Goal: Task Accomplishment & Management: Use online tool/utility

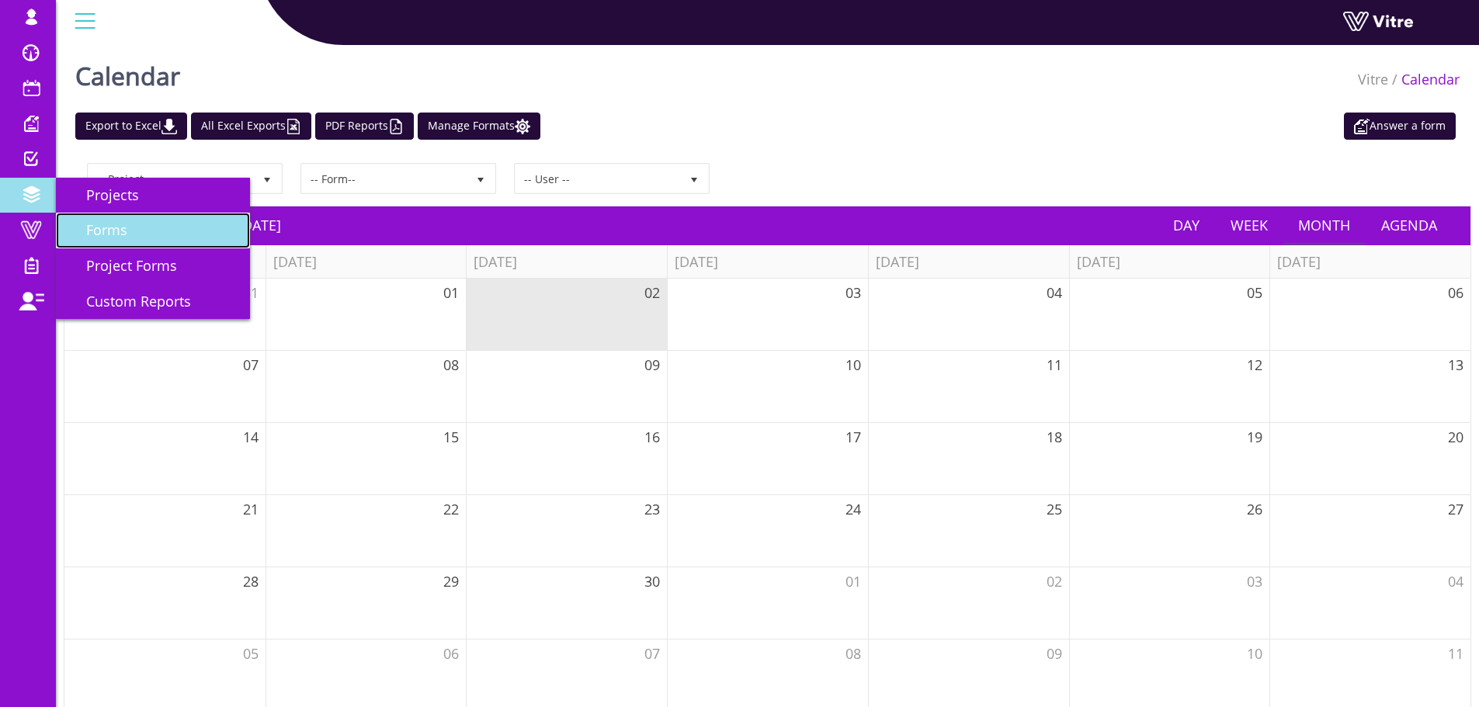
click at [140, 229] on link "Forms" at bounding box center [153, 231] width 194 height 36
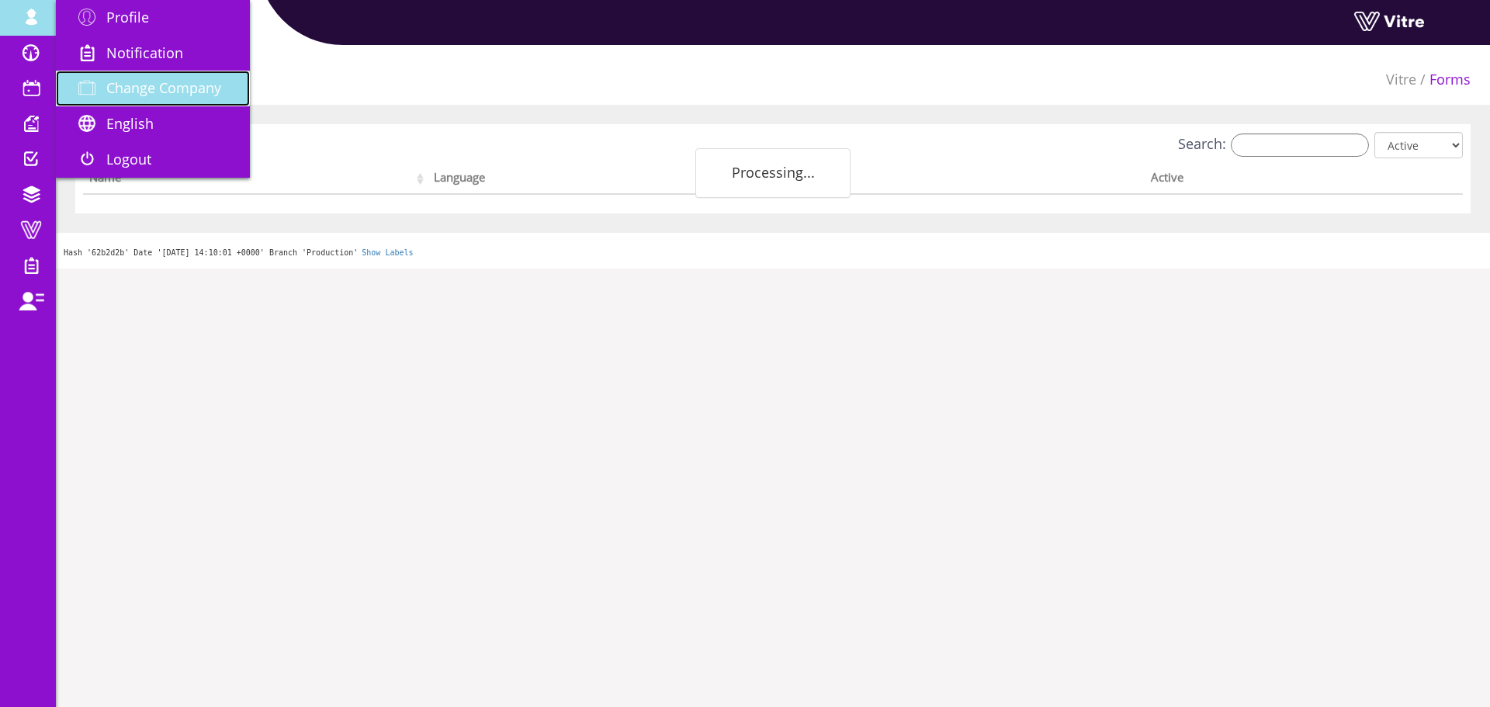
click at [127, 81] on span "Change Company" at bounding box center [163, 87] width 115 height 19
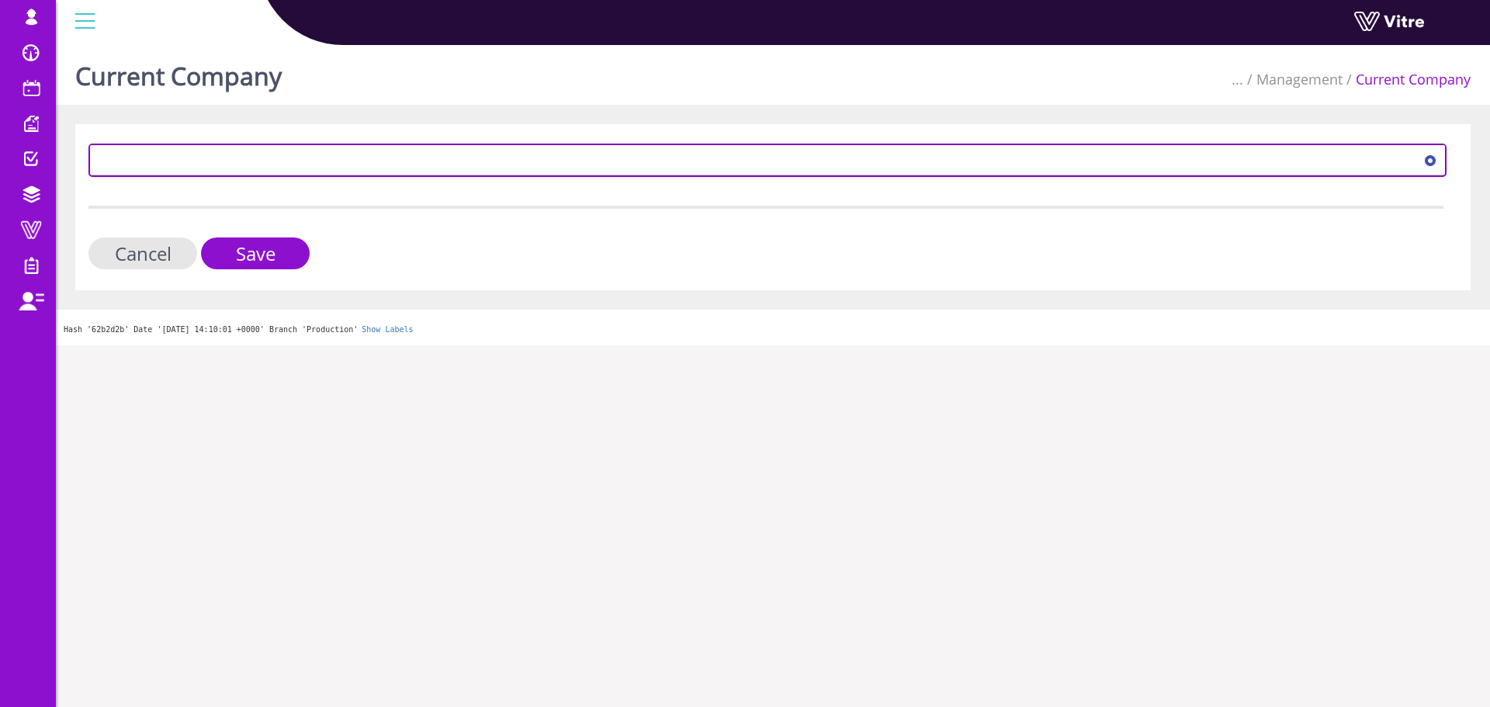
click at [176, 155] on span at bounding box center [754, 160] width 1326 height 28
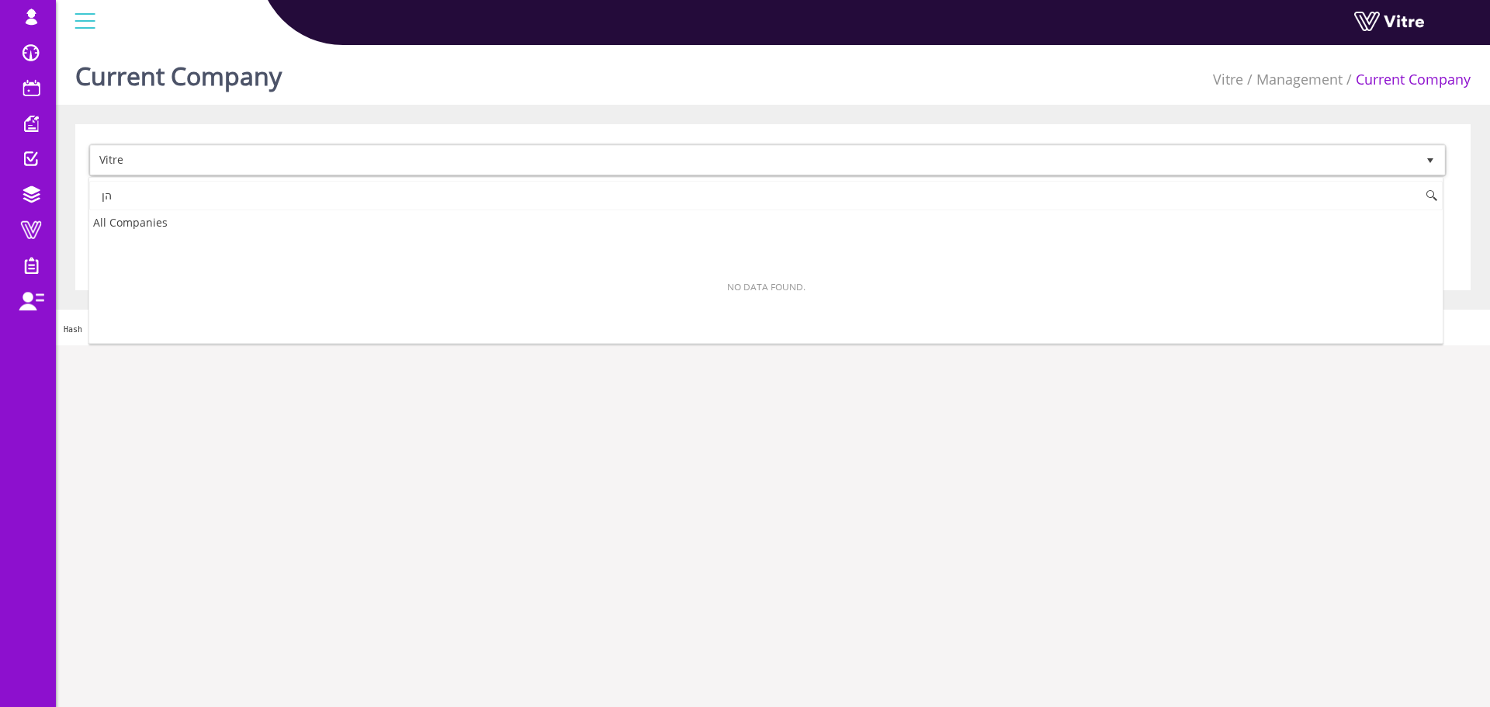
type input "ה"
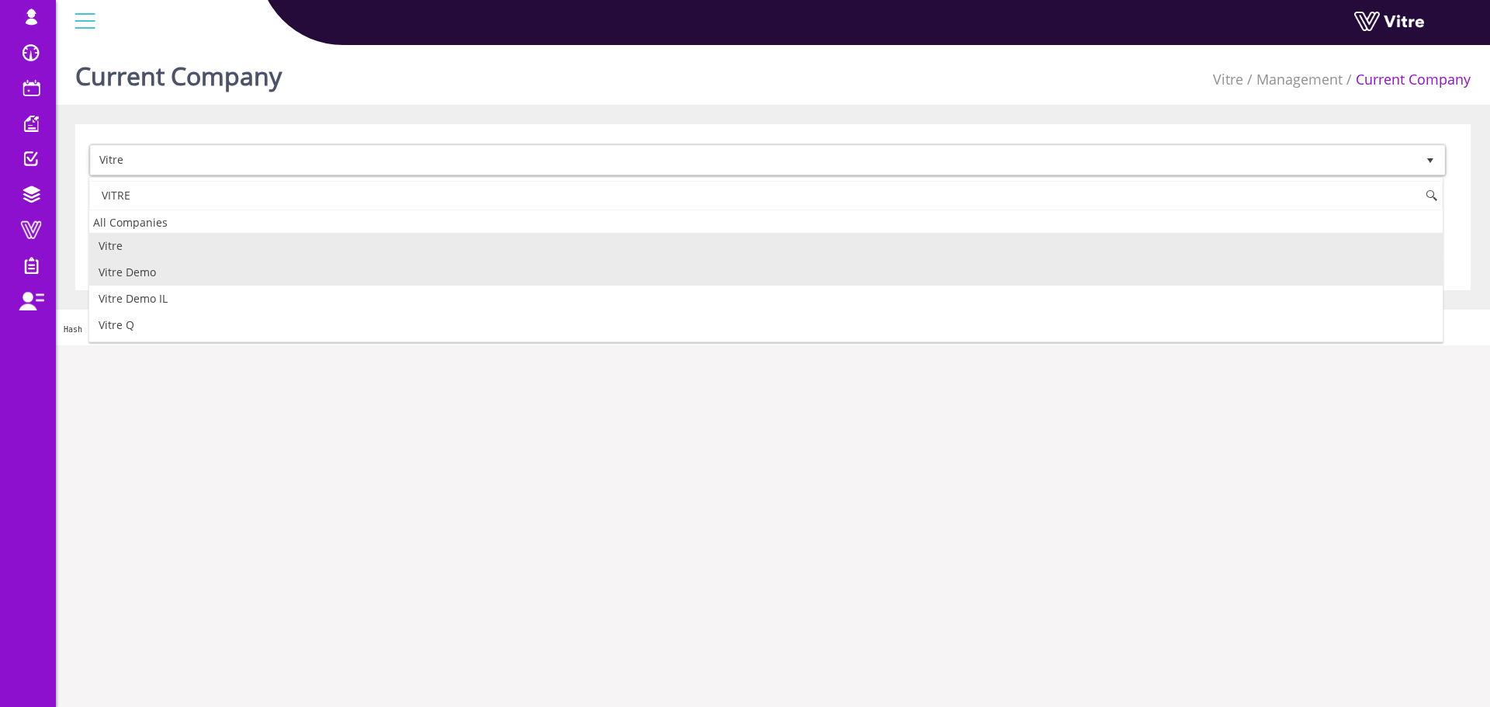
click at [165, 269] on li "Vitre Demo" at bounding box center [766, 272] width 1354 height 26
type input "VITRE"
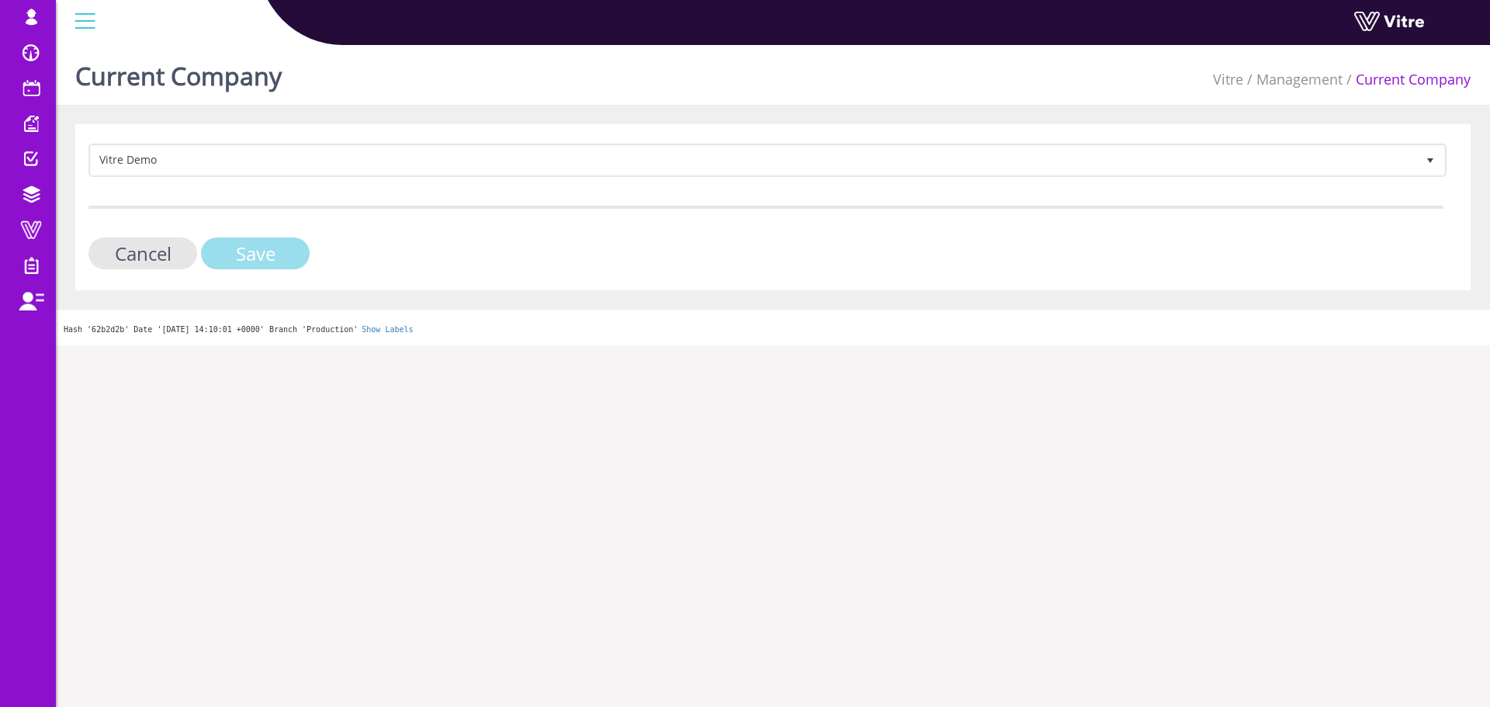
click at [255, 259] on input "Save" at bounding box center [255, 254] width 109 height 32
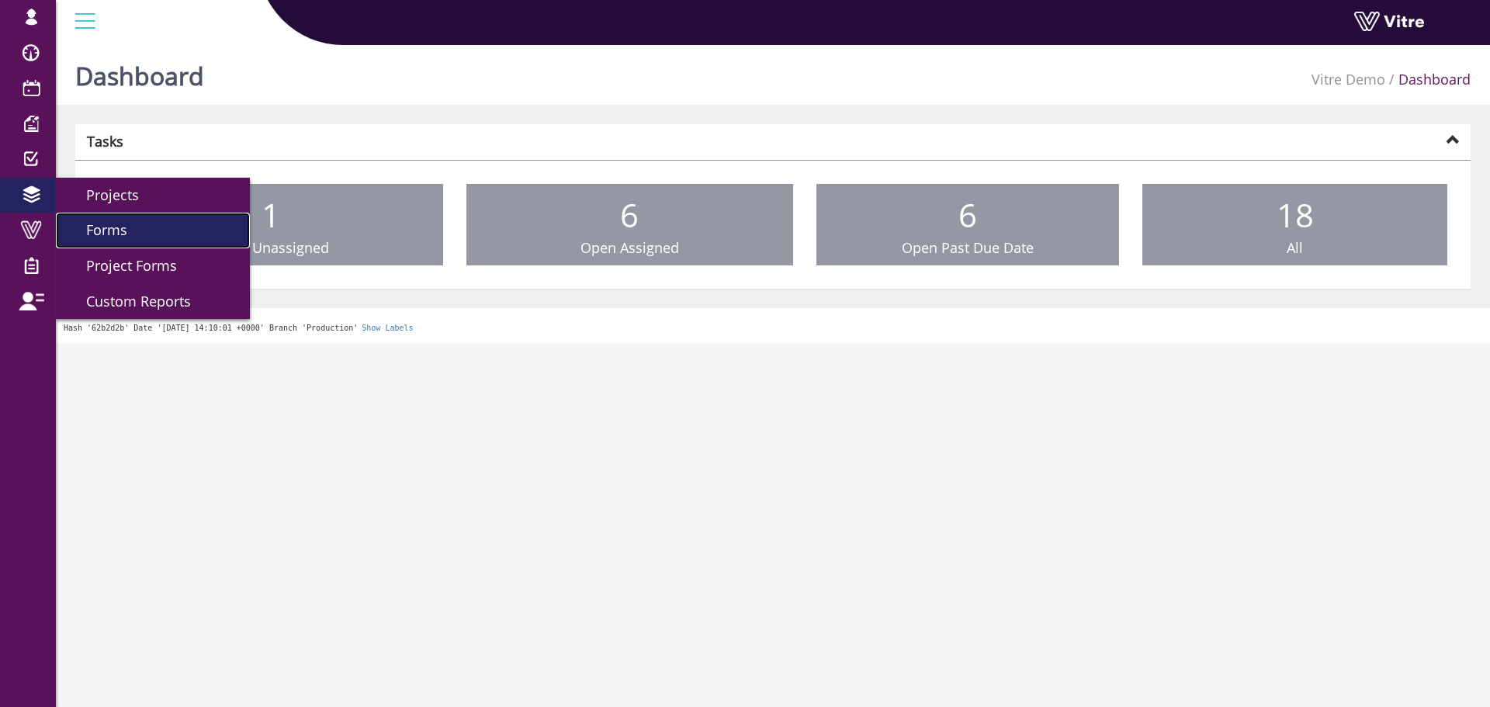
click at [126, 224] on span "Forms" at bounding box center [98, 229] width 60 height 19
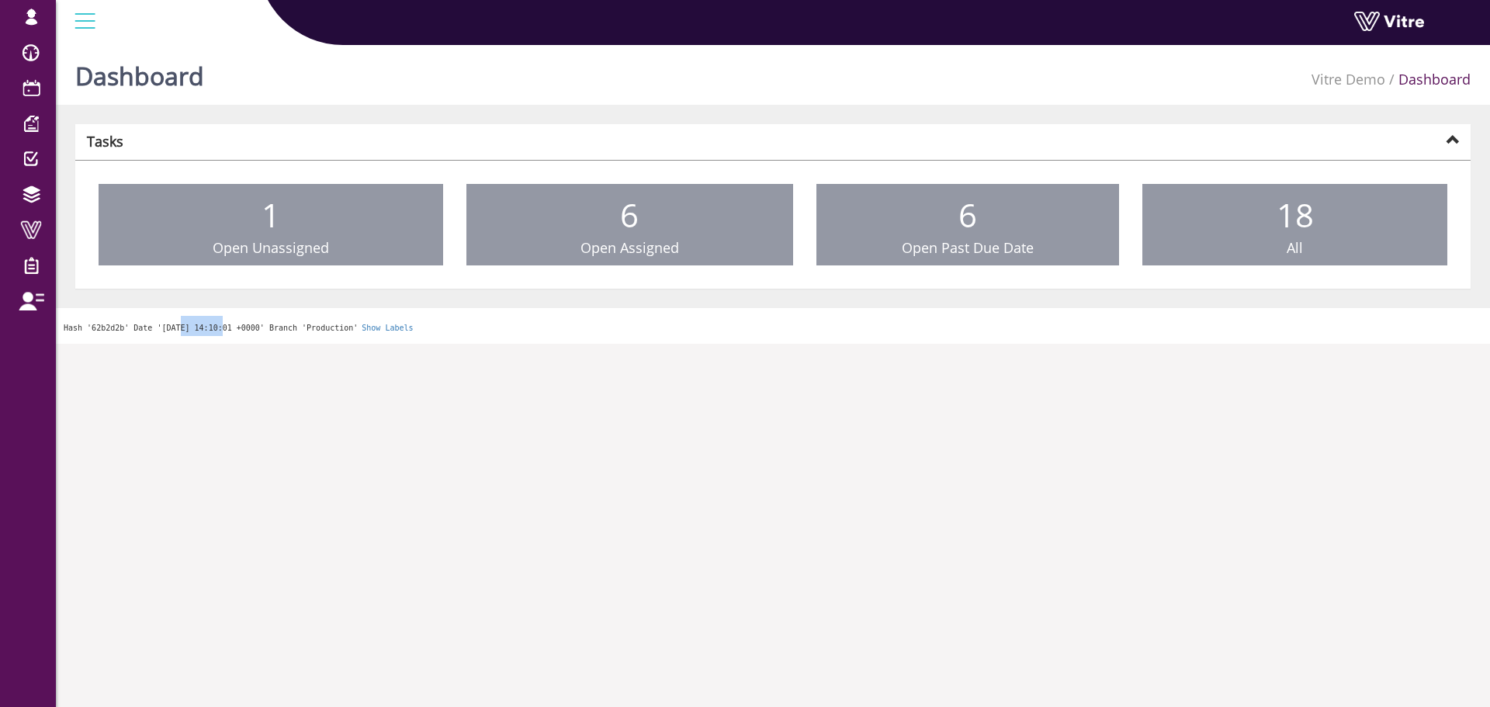
click at [210, 344] on html "lishay@vitre.io Profile Notification Change Company English English Español Fra…" at bounding box center [745, 172] width 1490 height 344
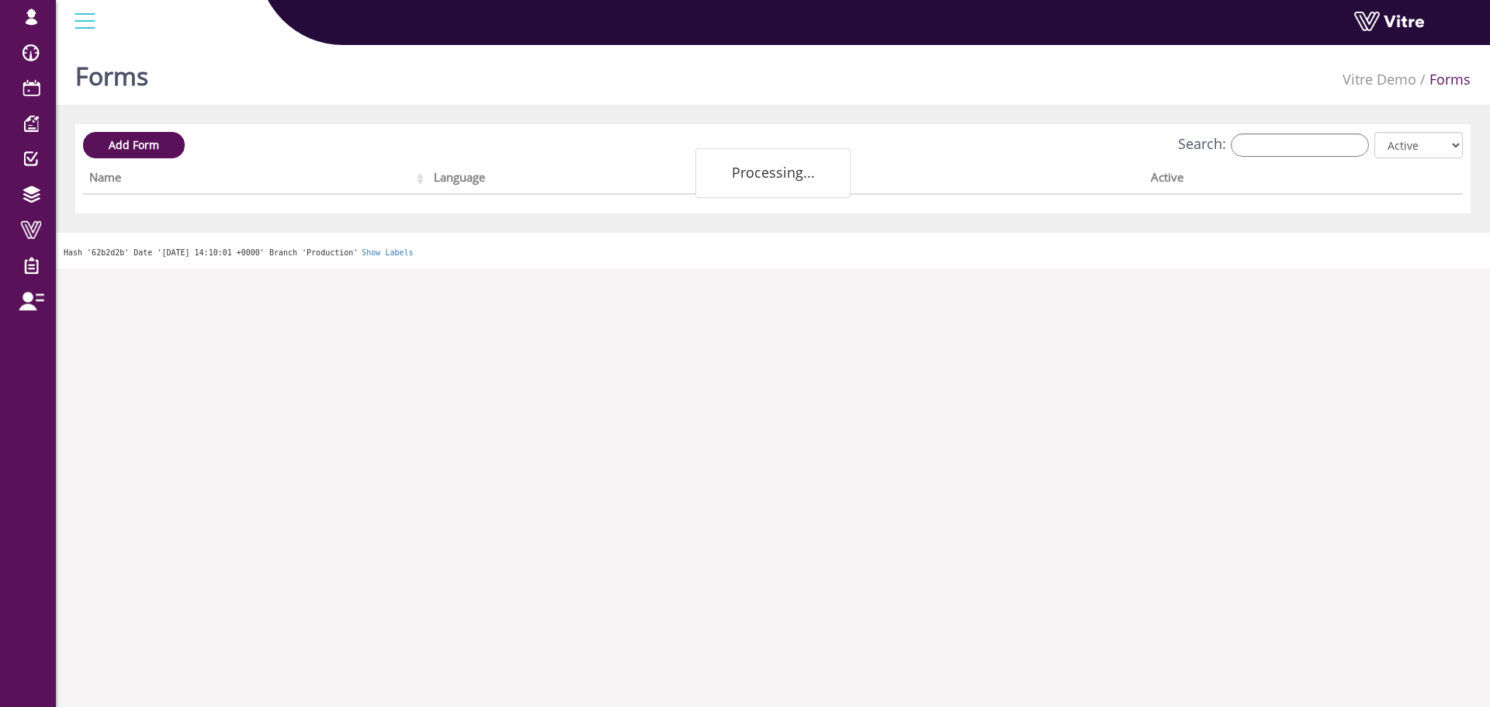
click at [229, 269] on html "lishay@vitre.io Profile Notification Change Company English English Español Fra…" at bounding box center [745, 134] width 1490 height 269
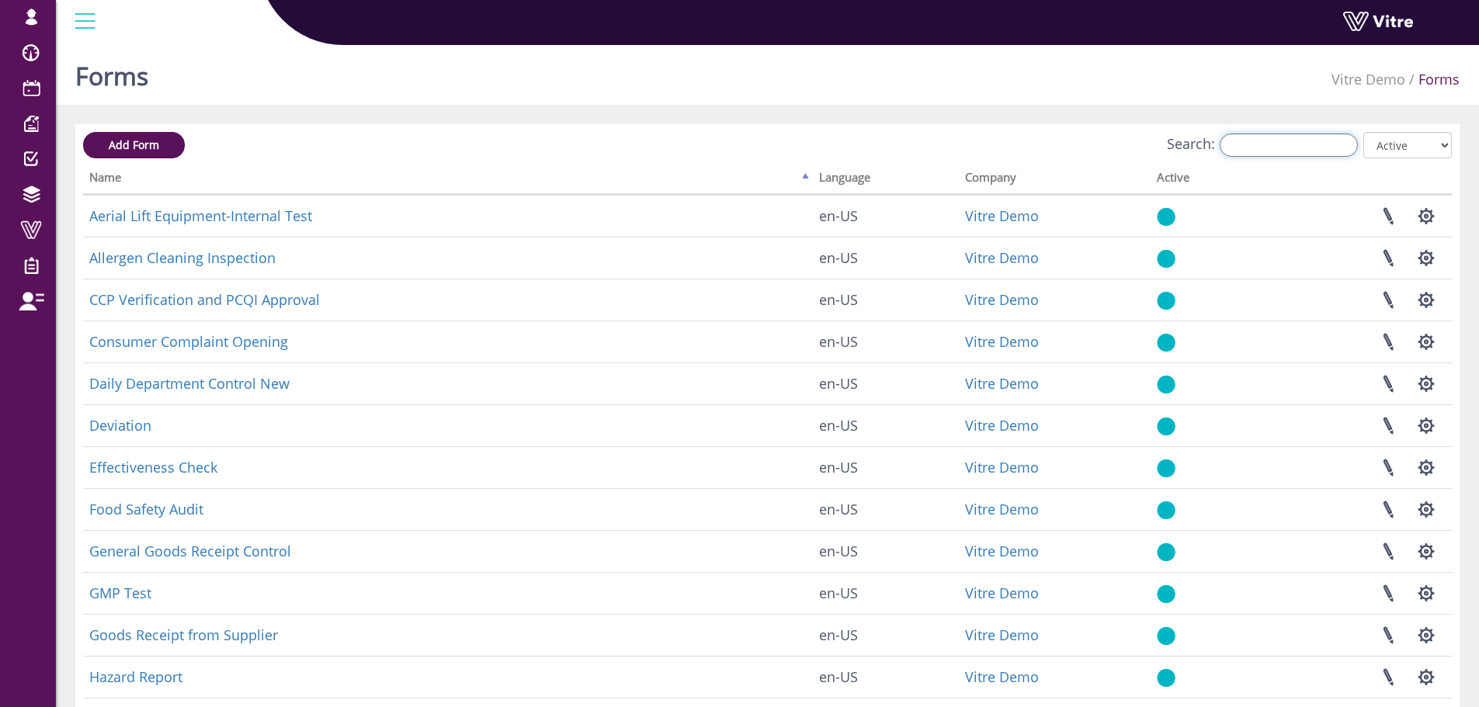
click at [1285, 148] on input "Search:" at bounding box center [1288, 145] width 138 height 23
type input "פ"
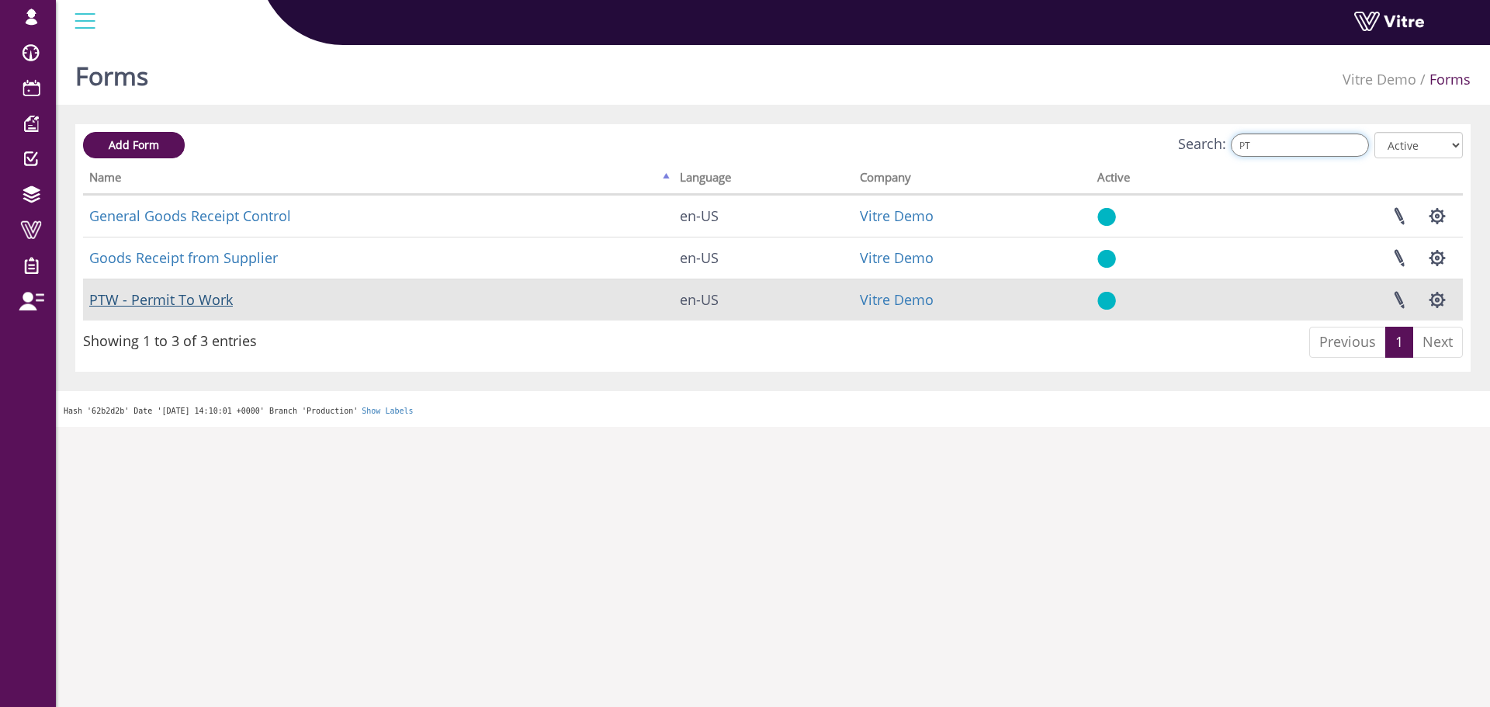
type input "PT"
click at [167, 297] on link "PTW - Permit To Work" at bounding box center [161, 299] width 144 height 19
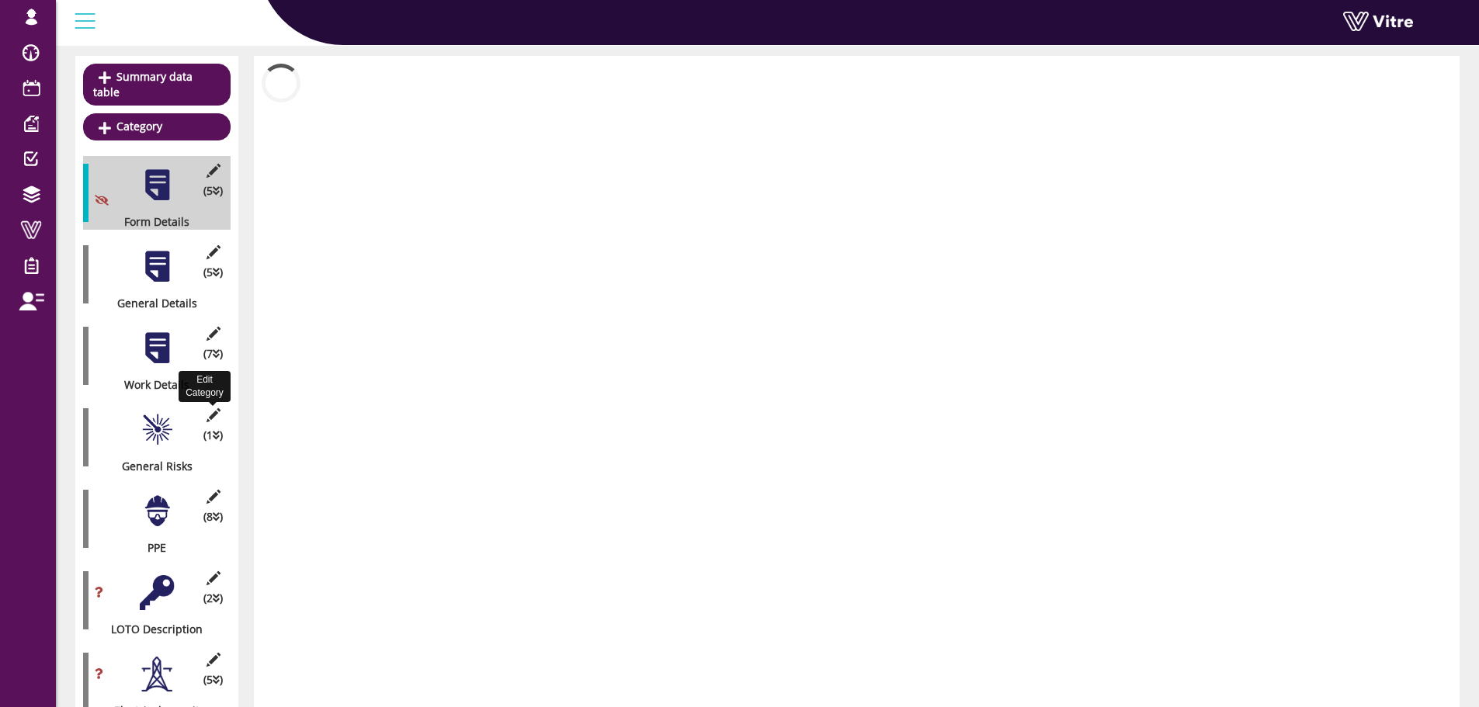
scroll to position [233, 0]
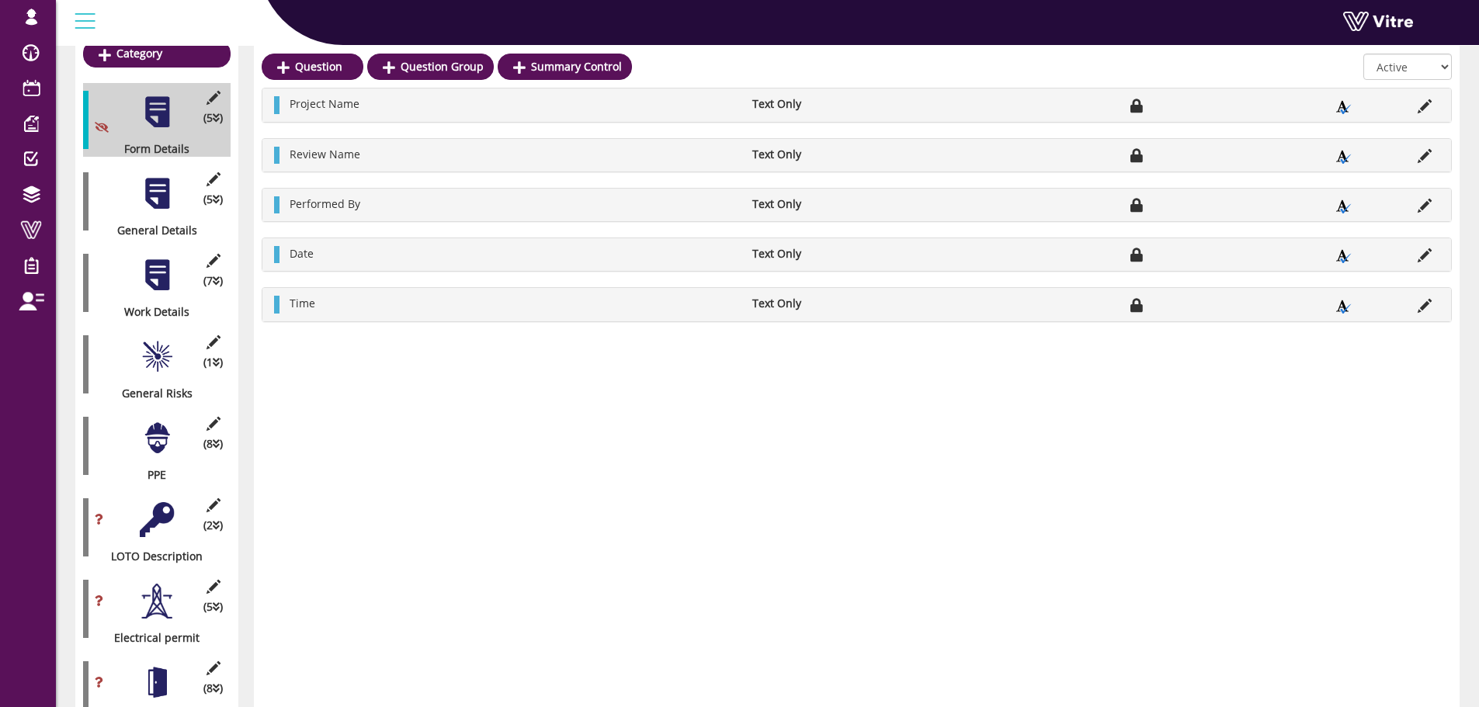
click at [154, 261] on div at bounding box center [157, 275] width 35 height 35
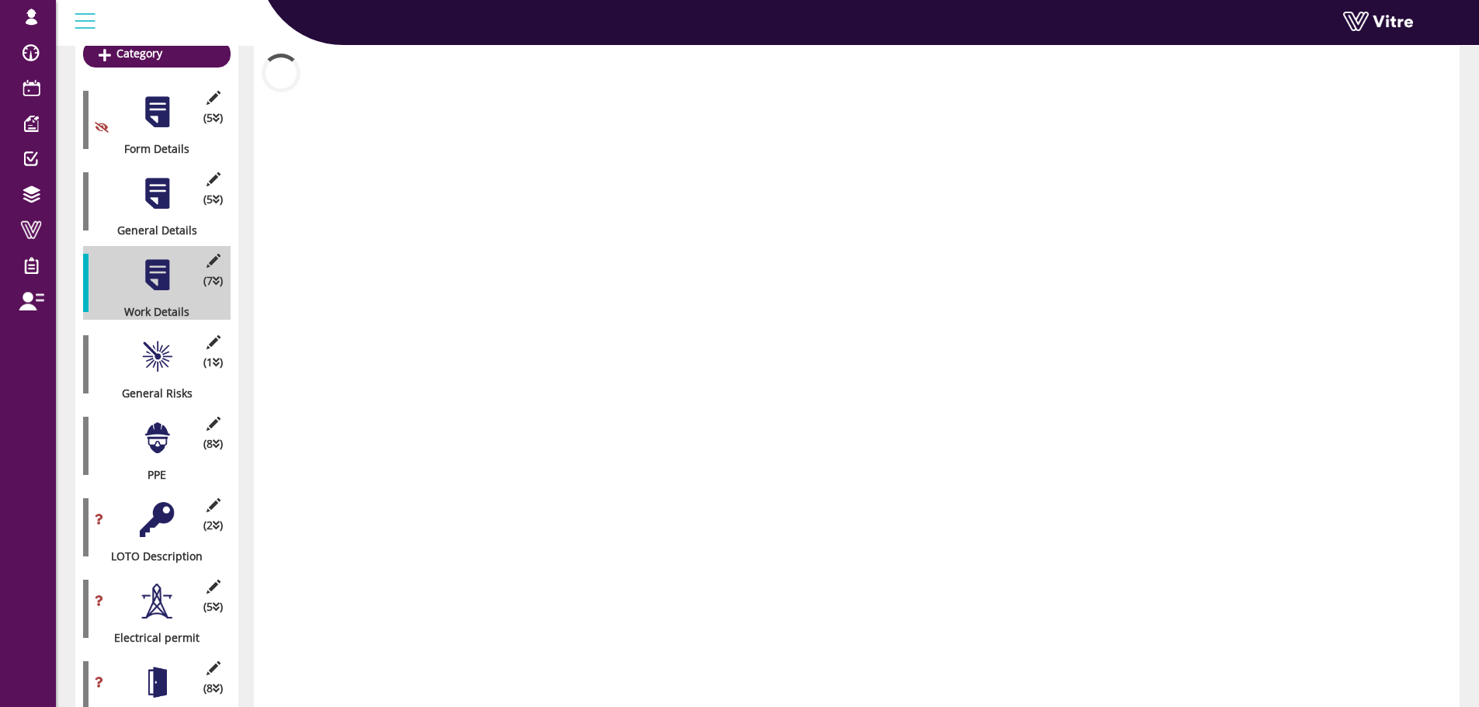
click at [157, 421] on div at bounding box center [157, 438] width 35 height 35
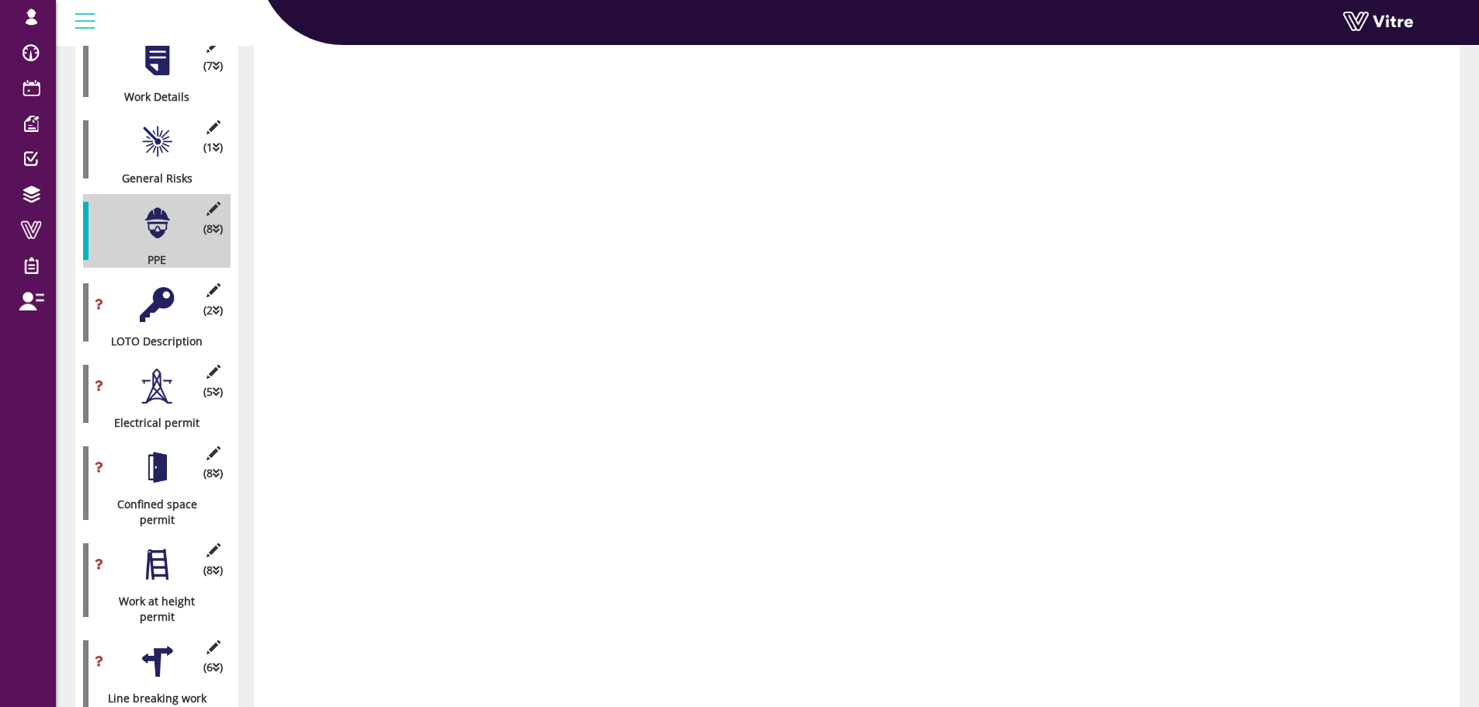
scroll to position [466, 0]
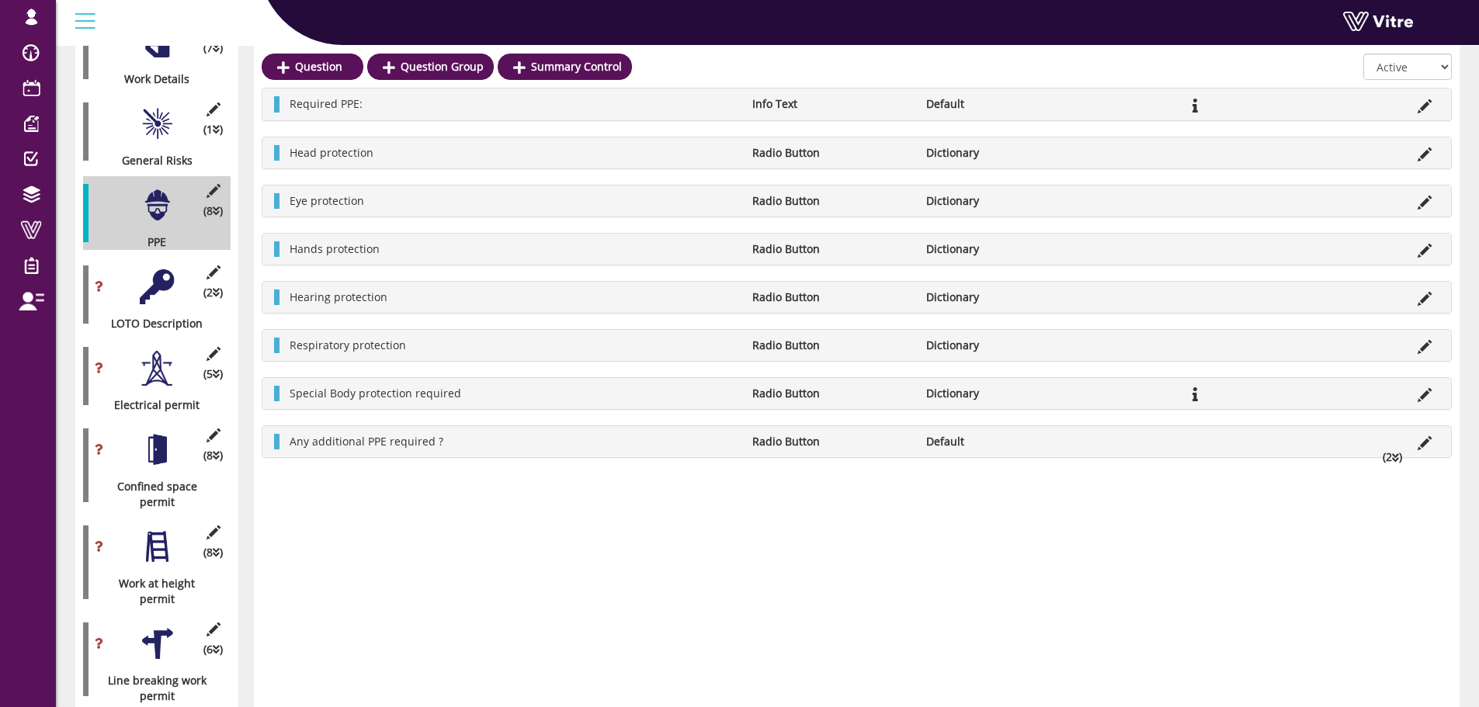
click at [161, 529] on div at bounding box center [157, 546] width 35 height 35
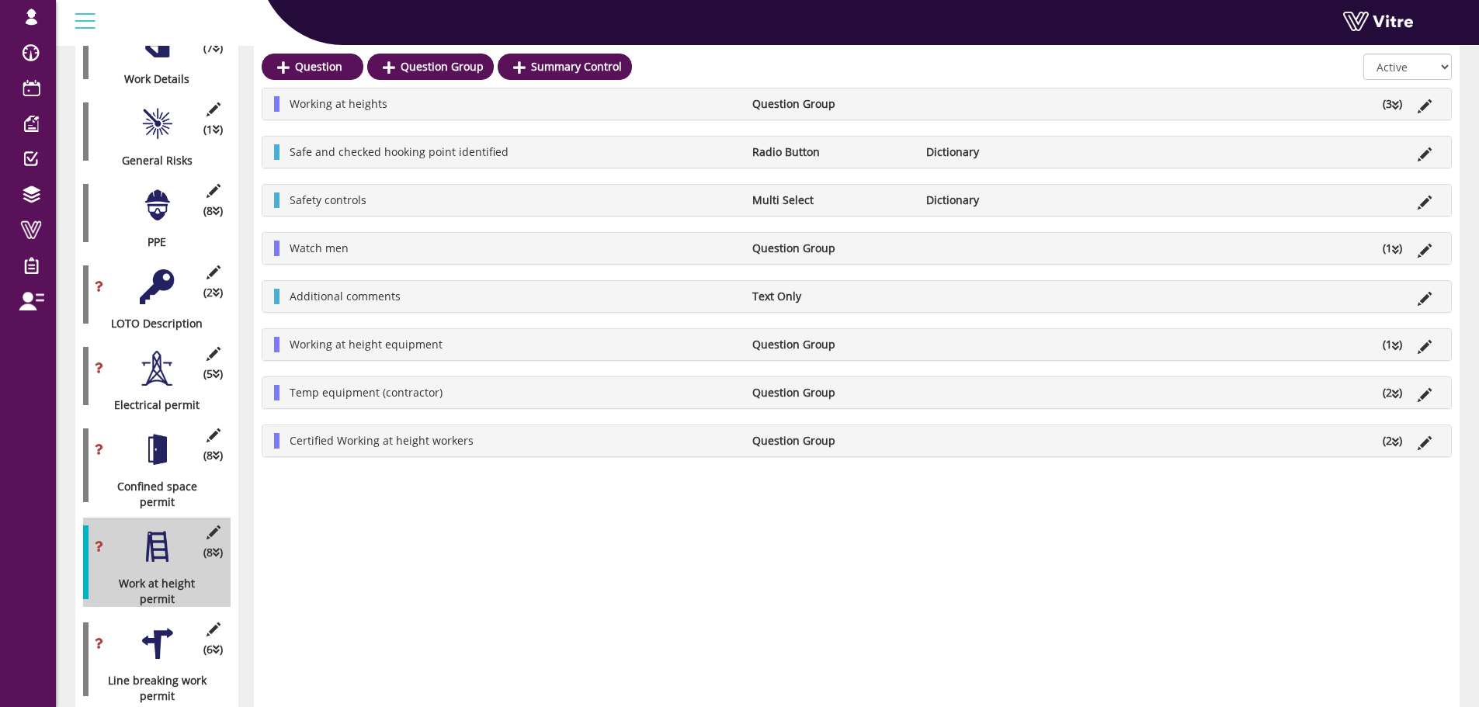
click at [1394, 102] on icon at bounding box center [1395, 105] width 7 height 11
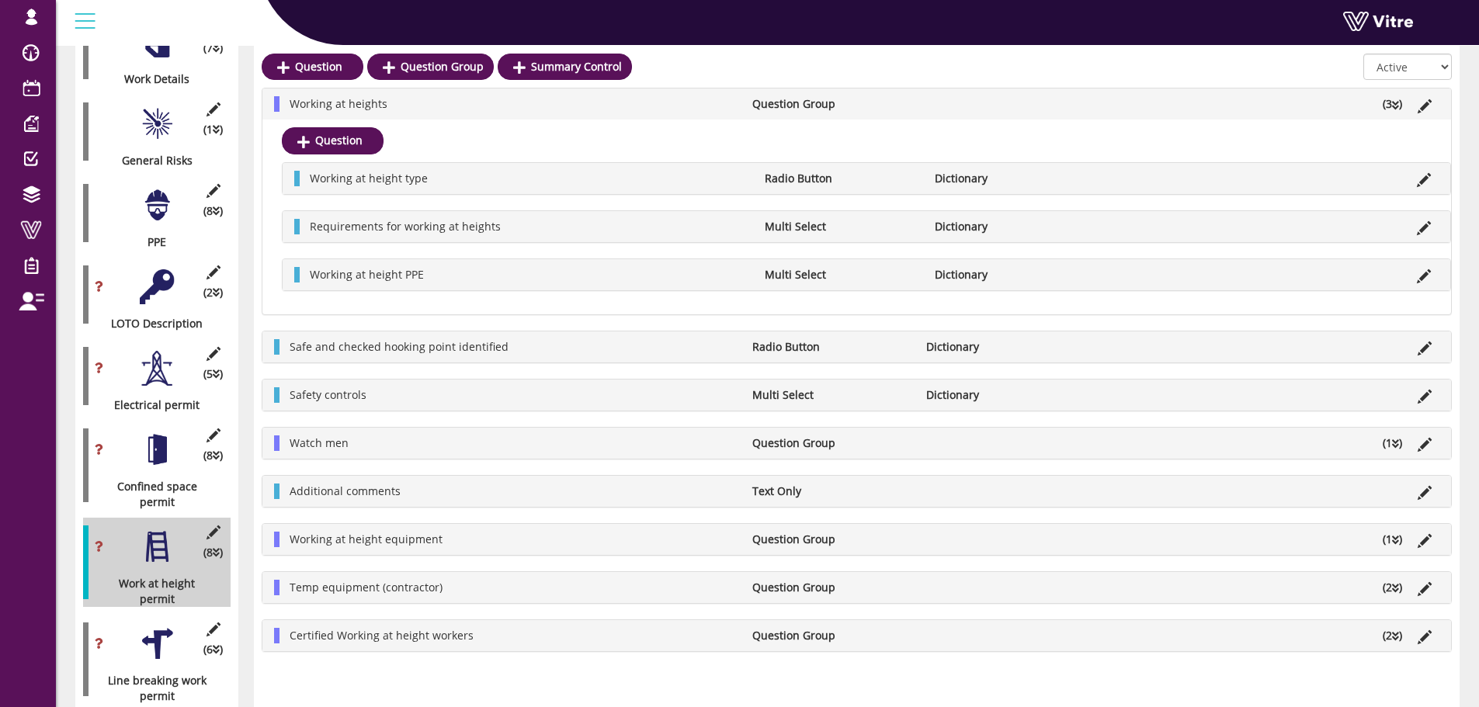
click at [1399, 446] on li "(1 )" at bounding box center [1392, 443] width 35 height 16
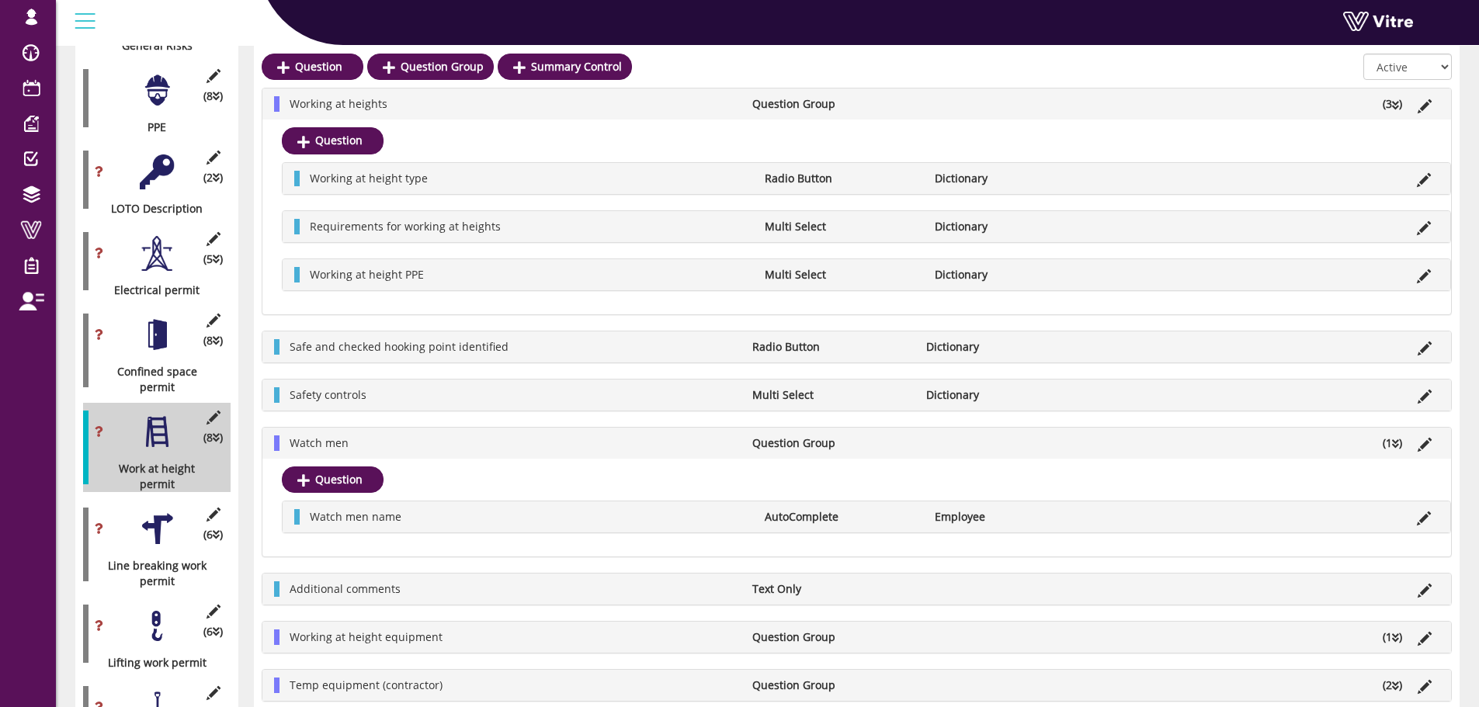
scroll to position [621, 0]
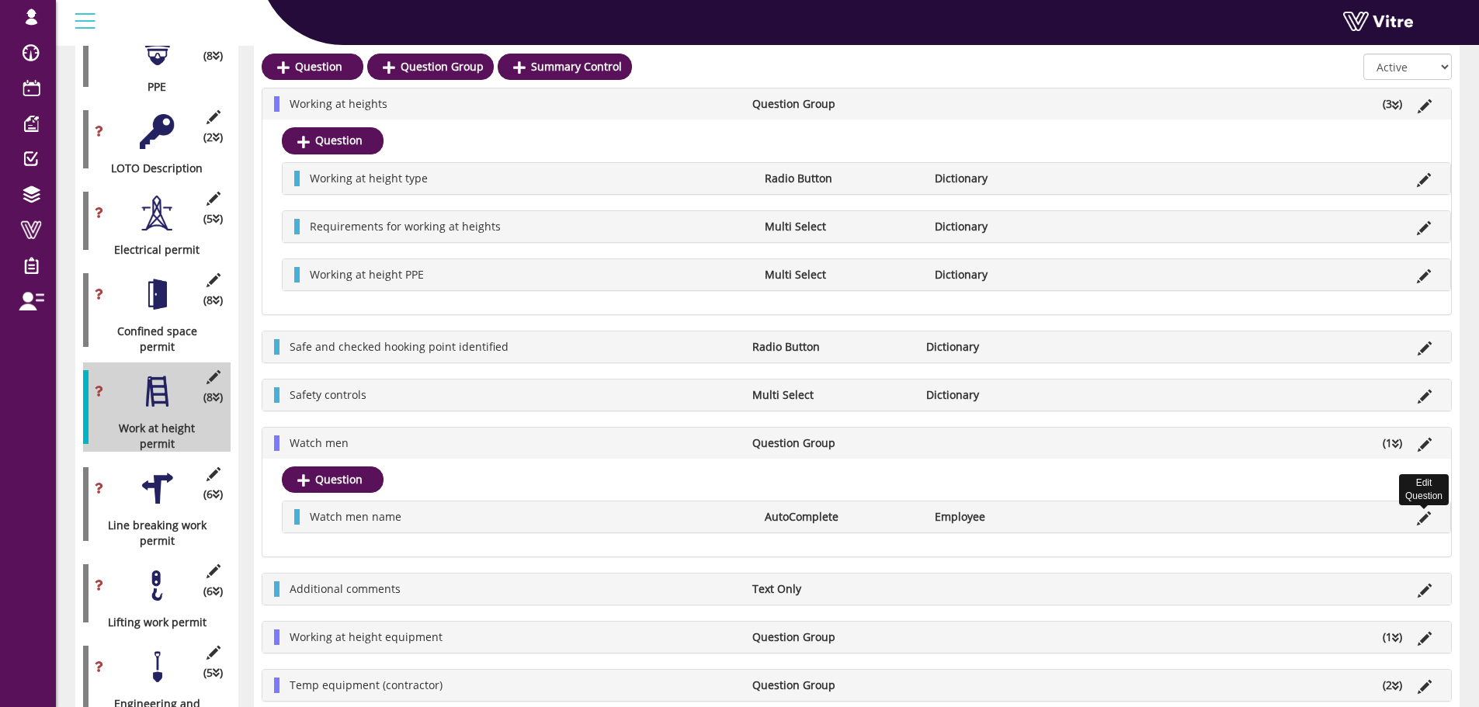
click at [1424, 523] on icon at bounding box center [1424, 519] width 14 height 14
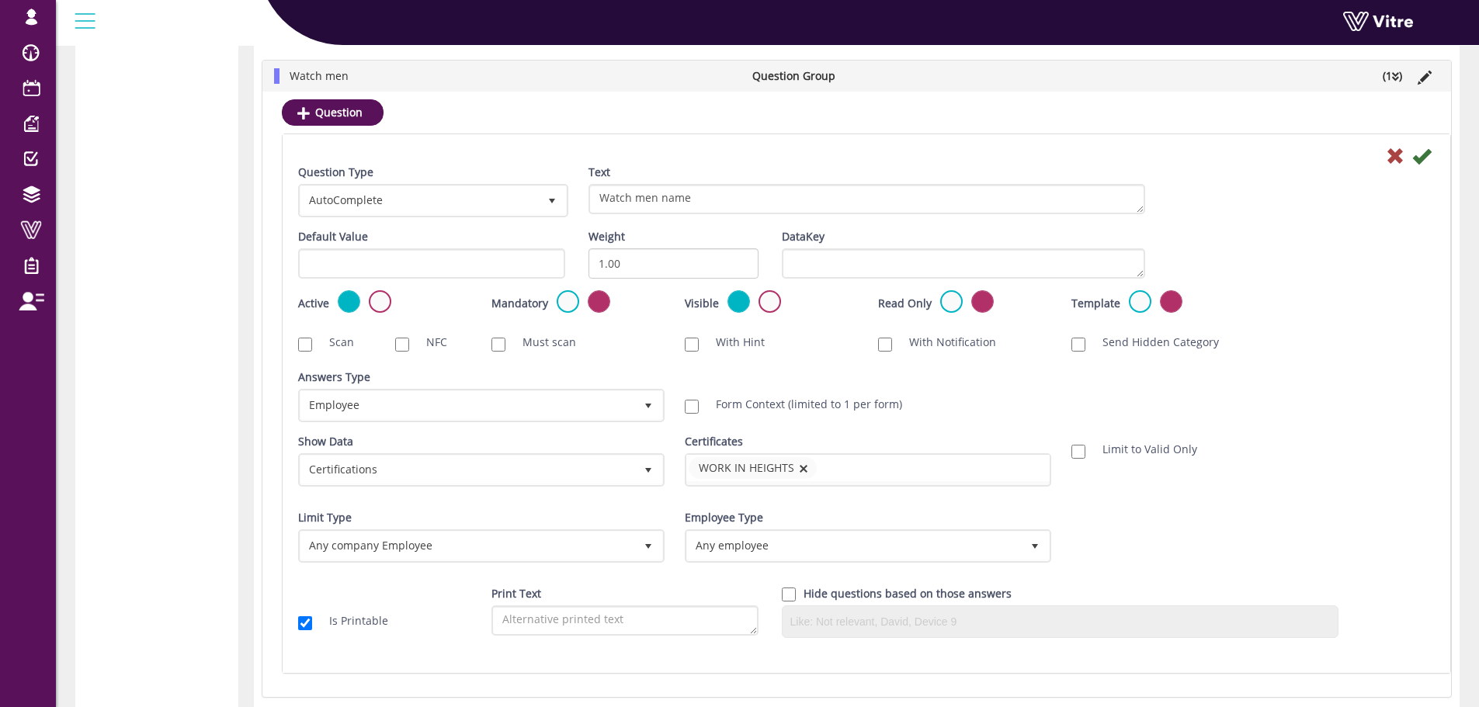
scroll to position [2221, 0]
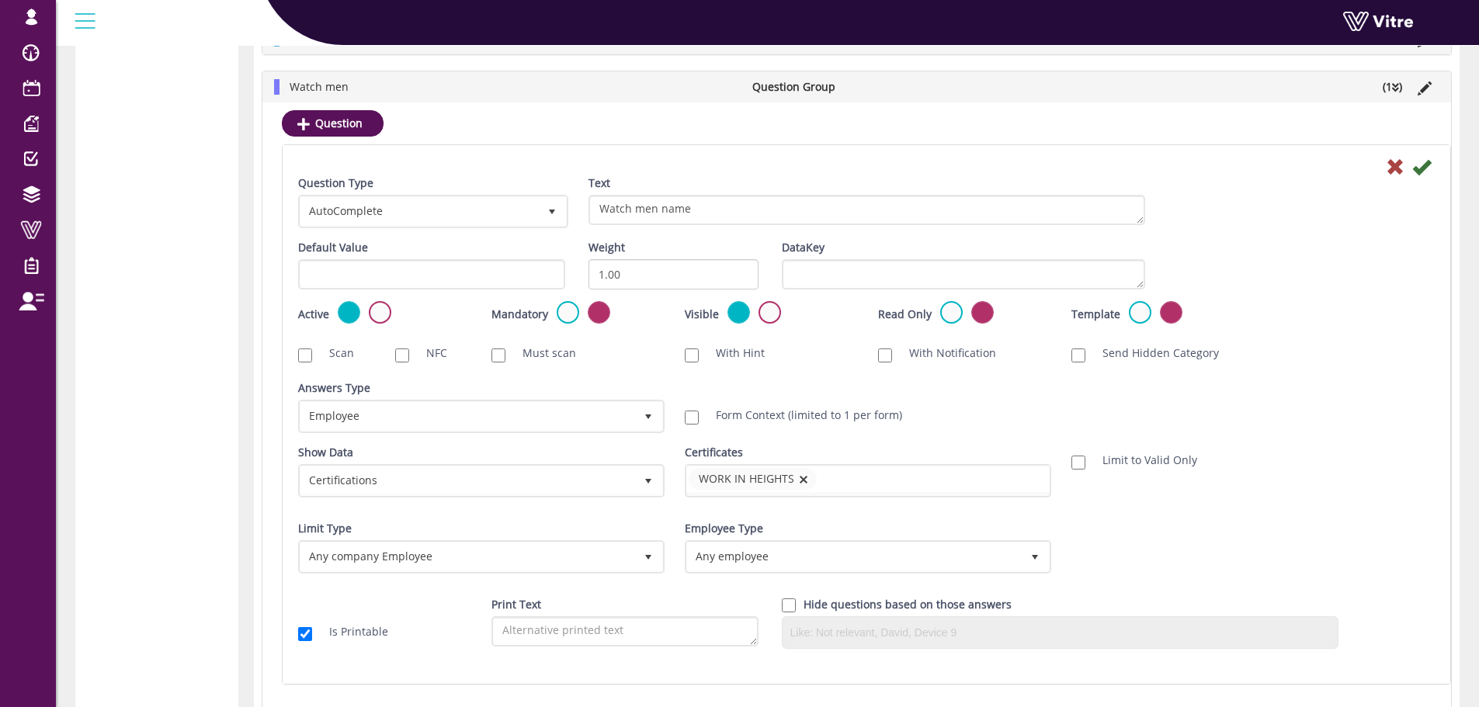
drag, startPoint x: 1299, startPoint y: 272, endPoint x: 1289, endPoint y: 284, distance: 15.5
click at [1299, 272] on div "Default Value Weight 1.00 DataKey" at bounding box center [866, 270] width 1160 height 61
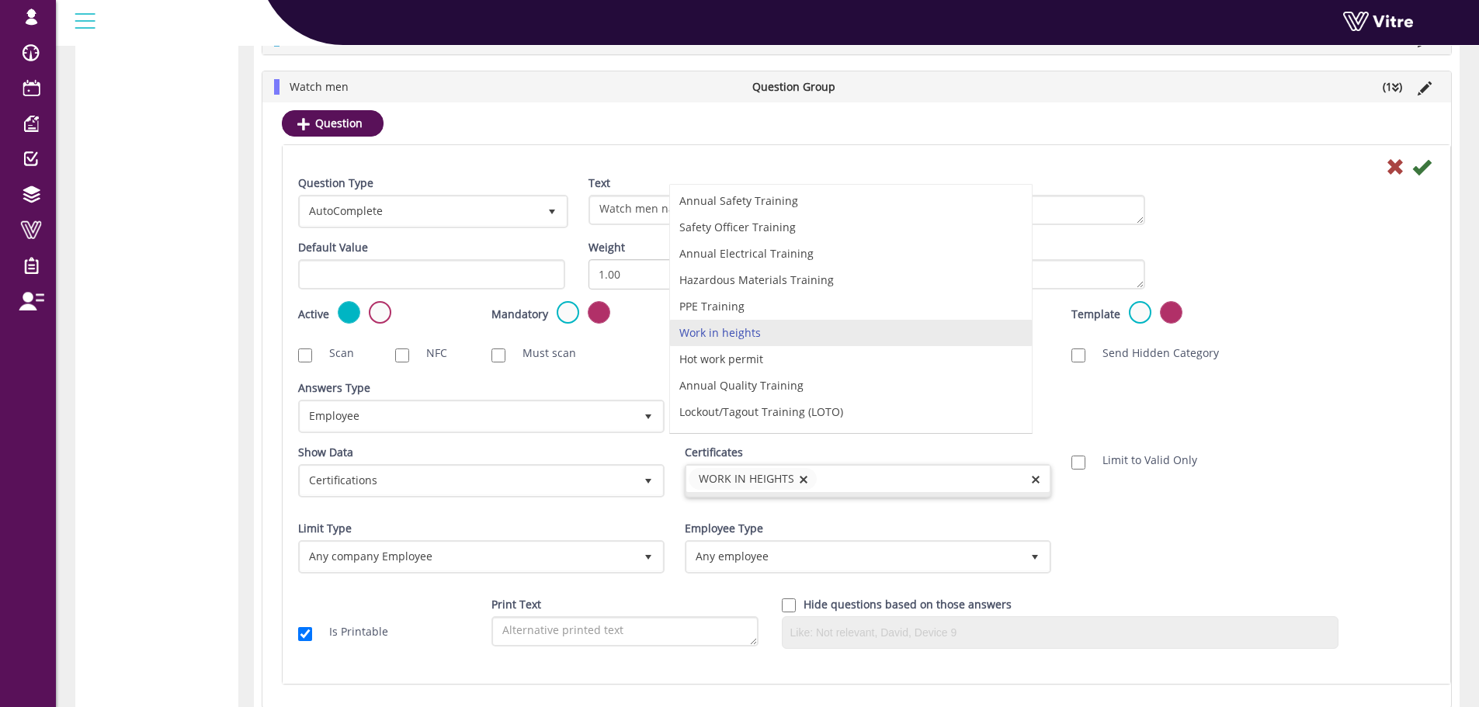
click at [921, 497] on div "Work in heights Annual Safety Training Safety Officer Training Annual Electrica…" at bounding box center [868, 480] width 366 height 33
click at [1365, 305] on div "Active Mandatory Visible Read Only Template Draft Name" at bounding box center [866, 319] width 1160 height 36
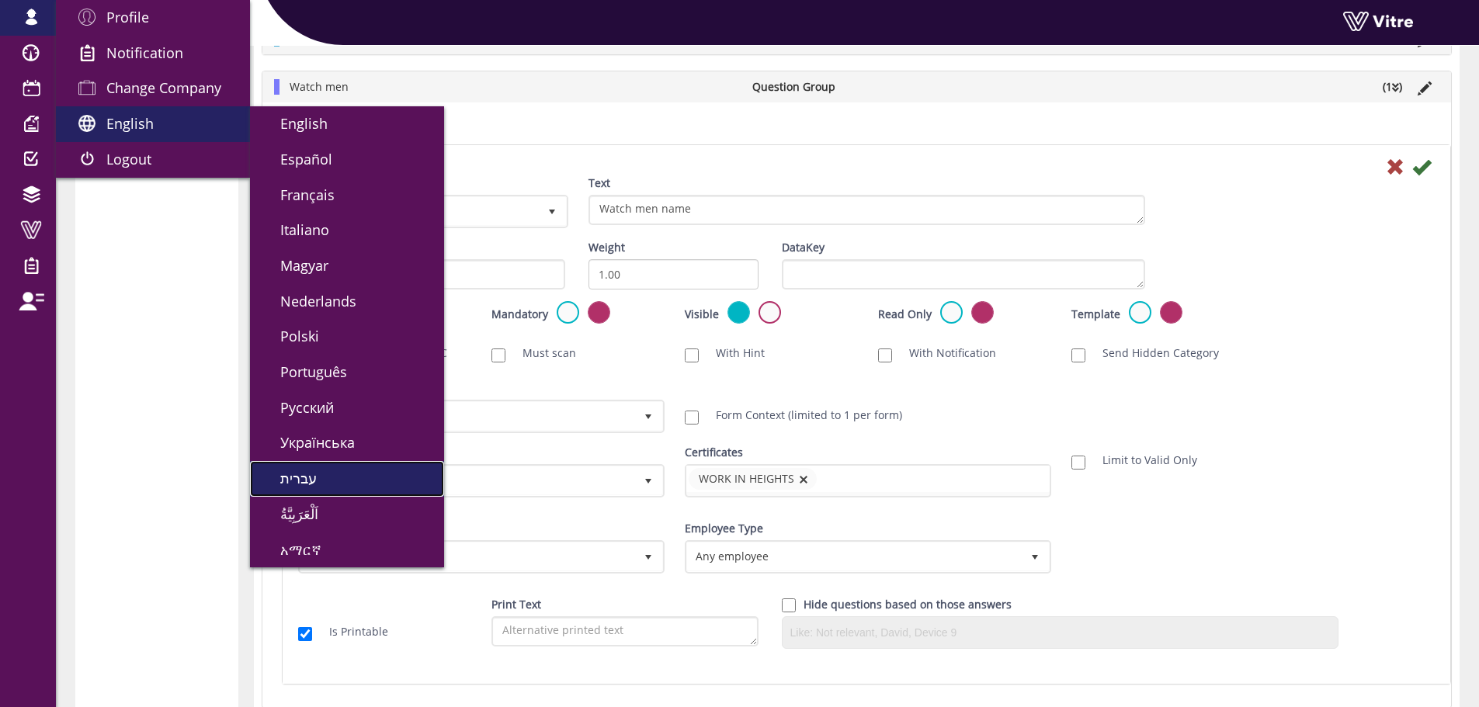
click at [320, 474] on link "עברית" at bounding box center [347, 479] width 194 height 36
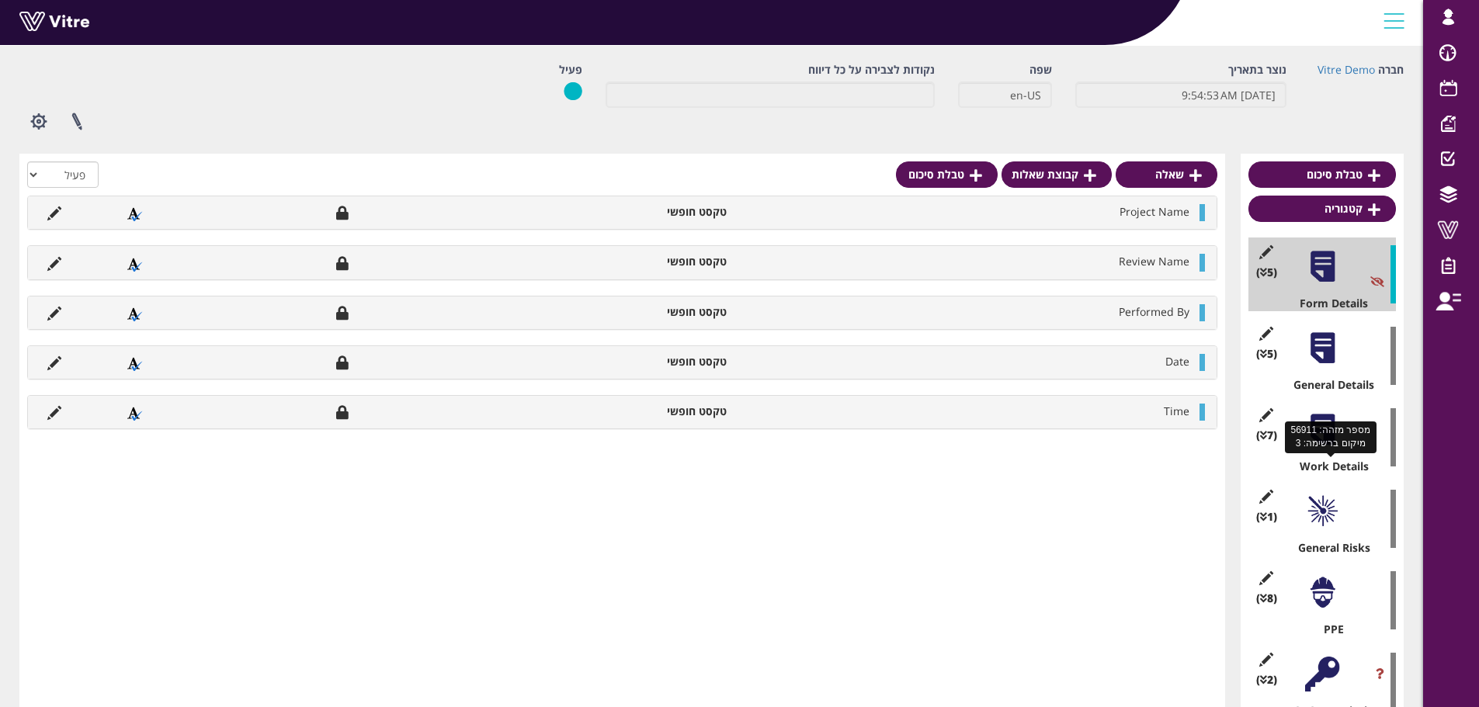
scroll to position [155, 0]
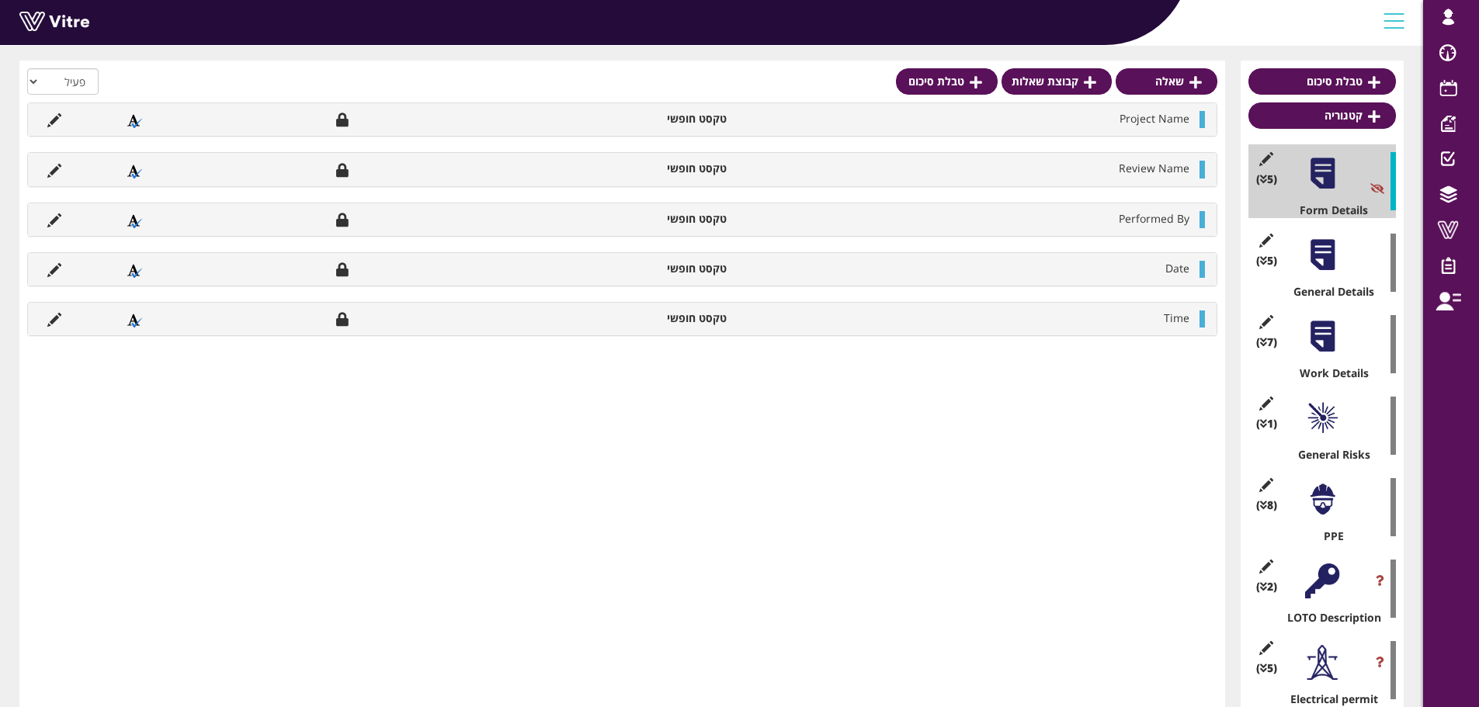
click at [1323, 502] on div at bounding box center [1322, 499] width 35 height 35
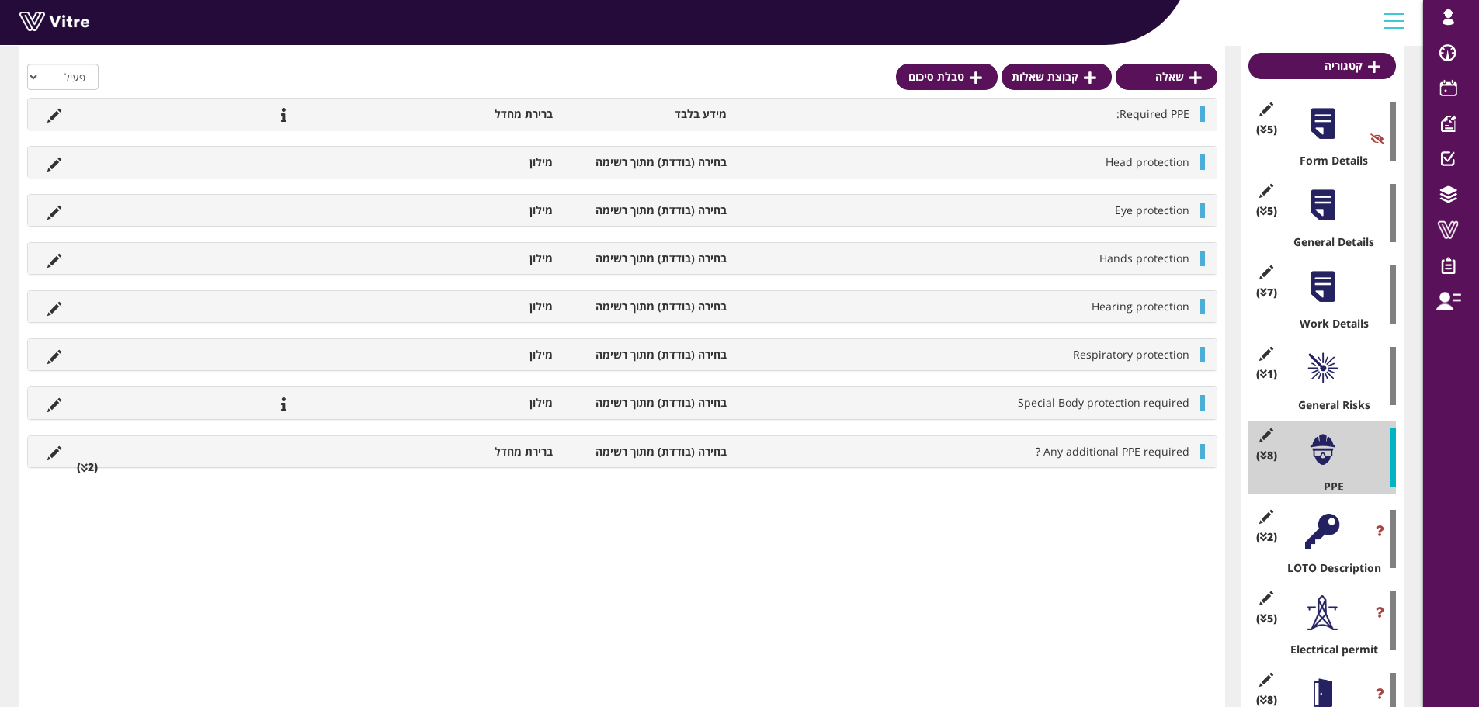
scroll to position [233, 0]
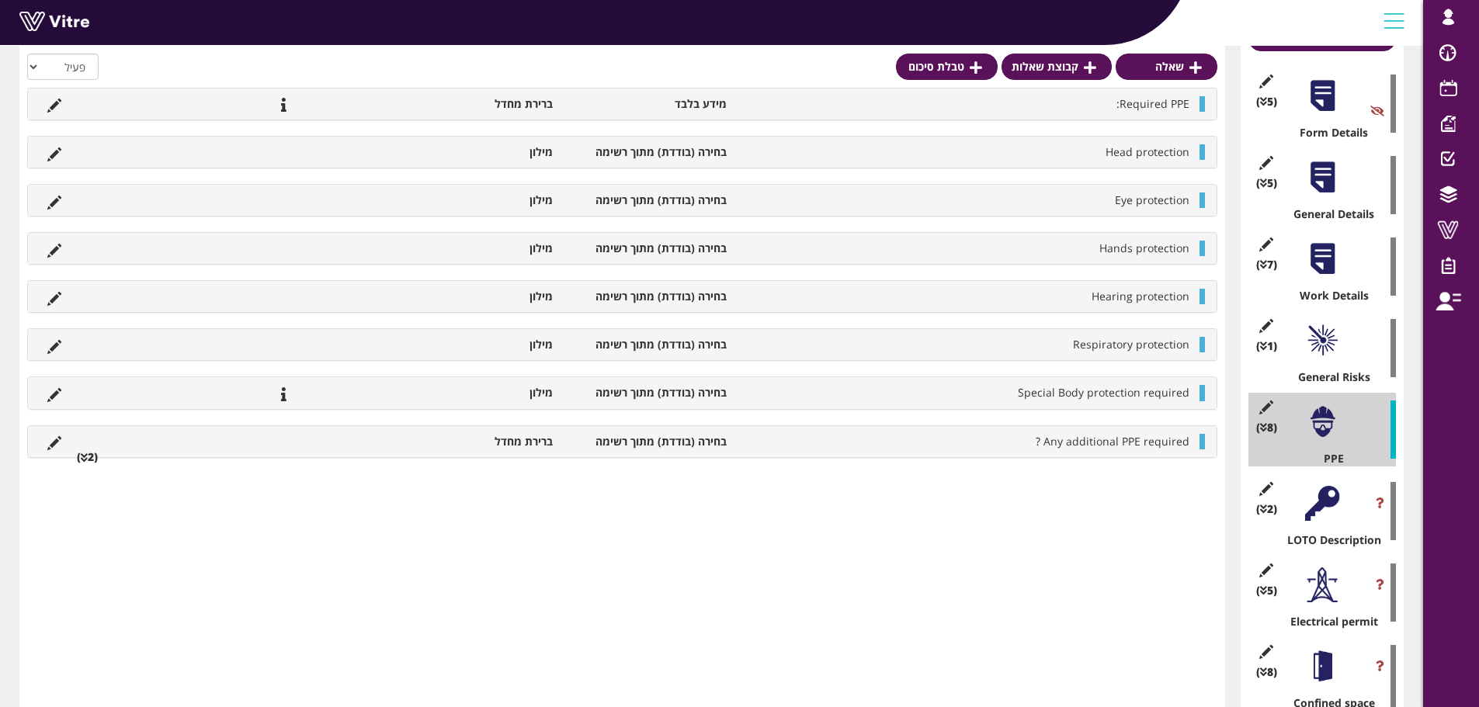
click at [1318, 583] on div at bounding box center [1322, 584] width 35 height 35
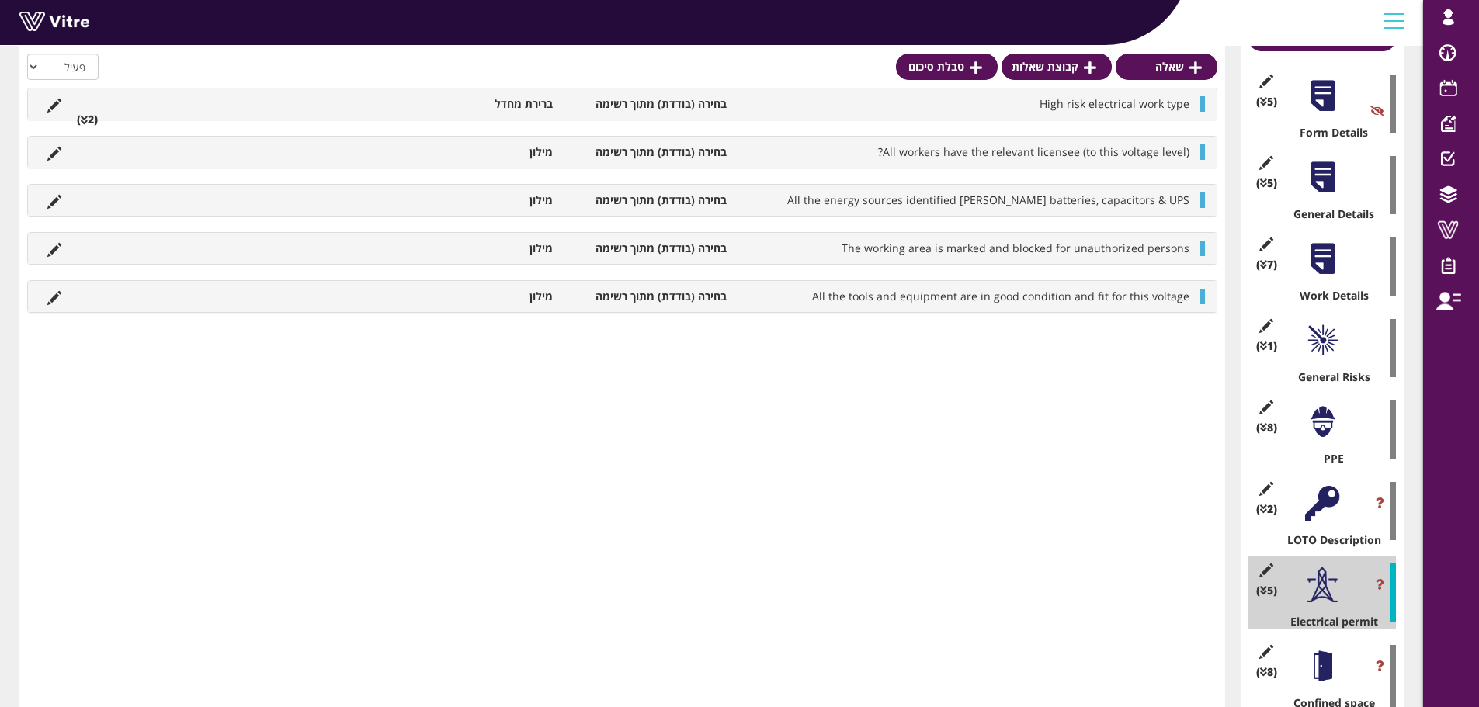
click at [1339, 658] on div at bounding box center [1322, 666] width 35 height 35
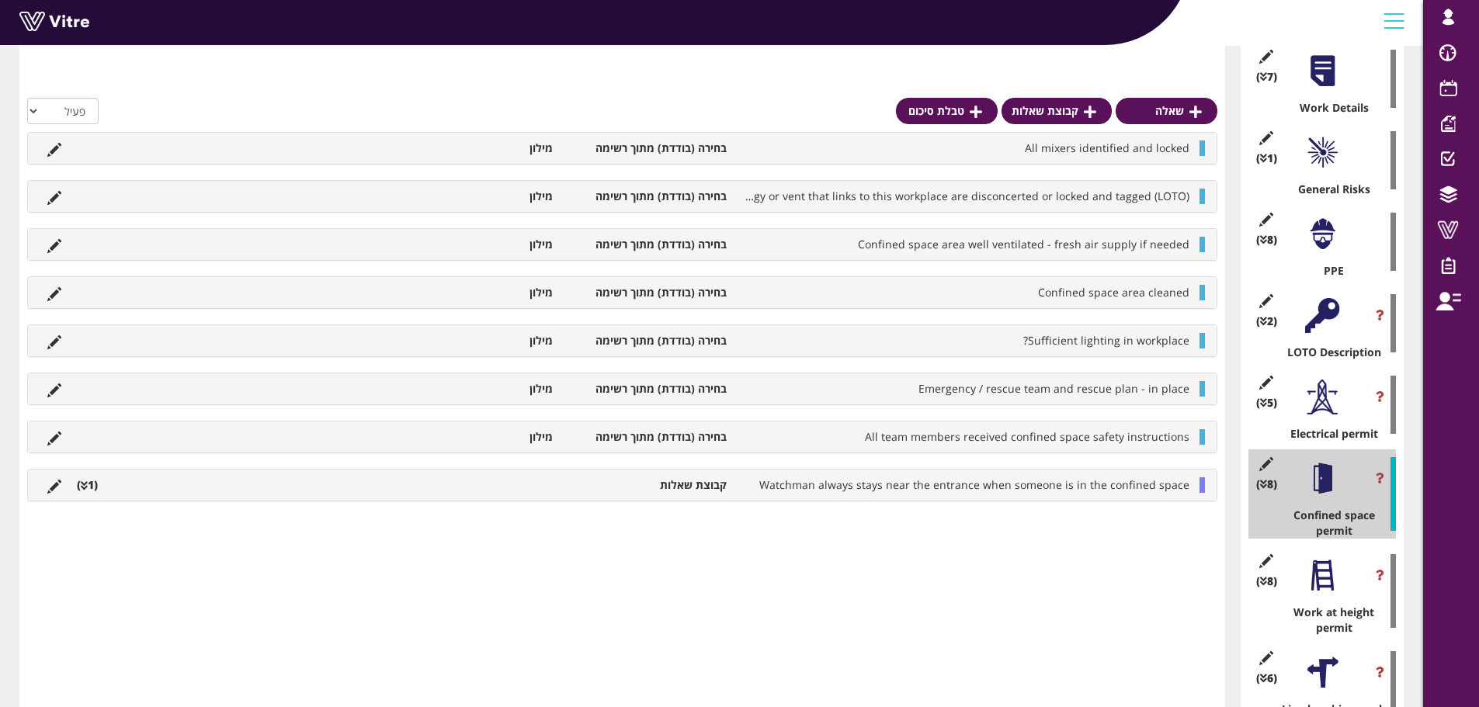
scroll to position [466, 0]
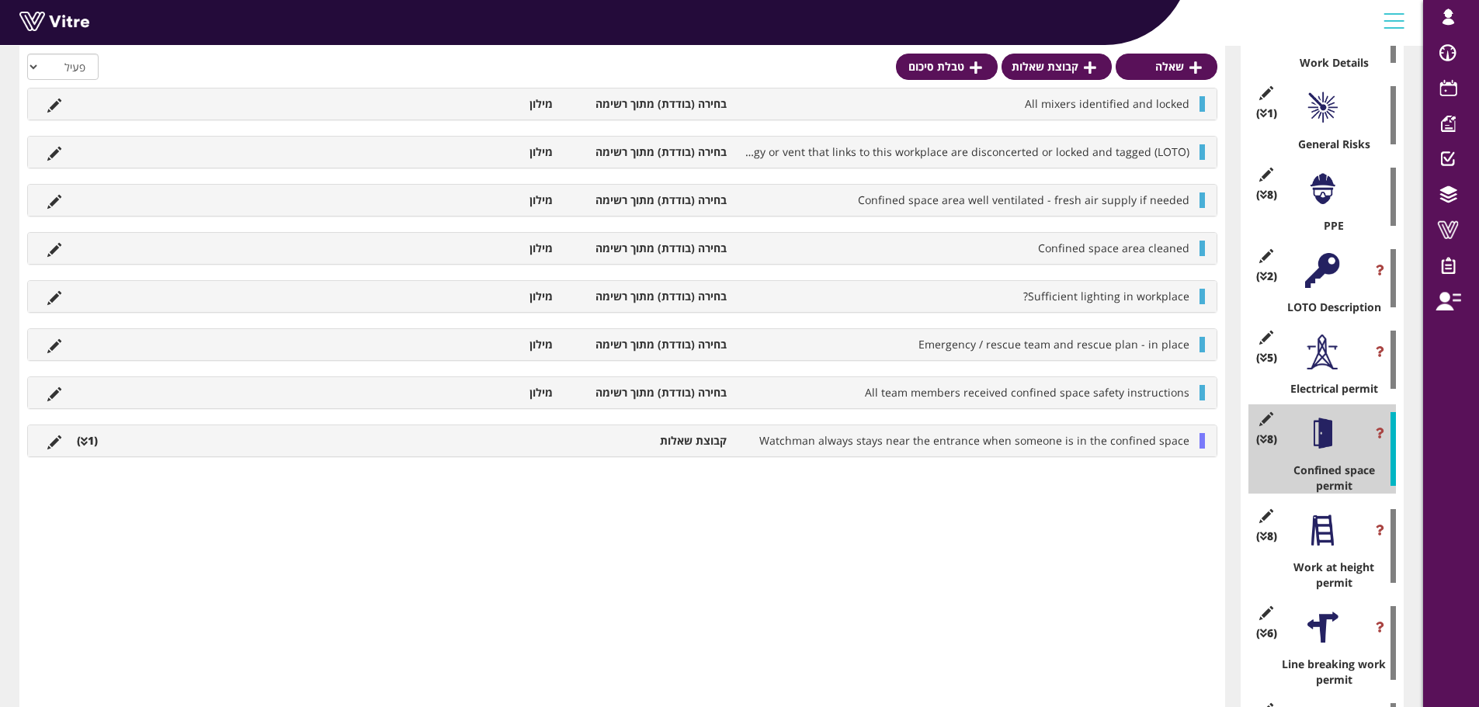
click at [1337, 555] on div "(8 ) Work at height permit" at bounding box center [1321, 545] width 147 height 89
click at [1329, 529] on div at bounding box center [1322, 530] width 35 height 35
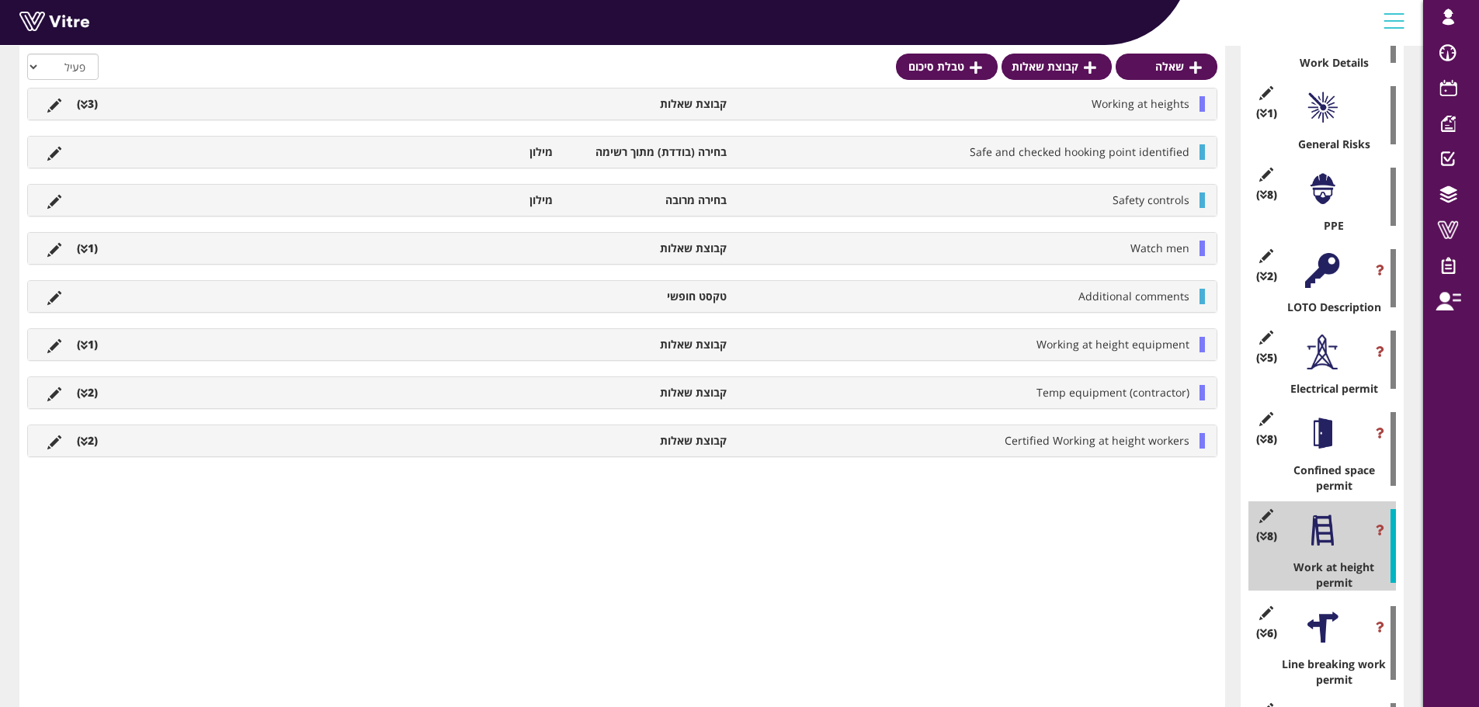
click at [86, 248] on icon at bounding box center [84, 249] width 7 height 11
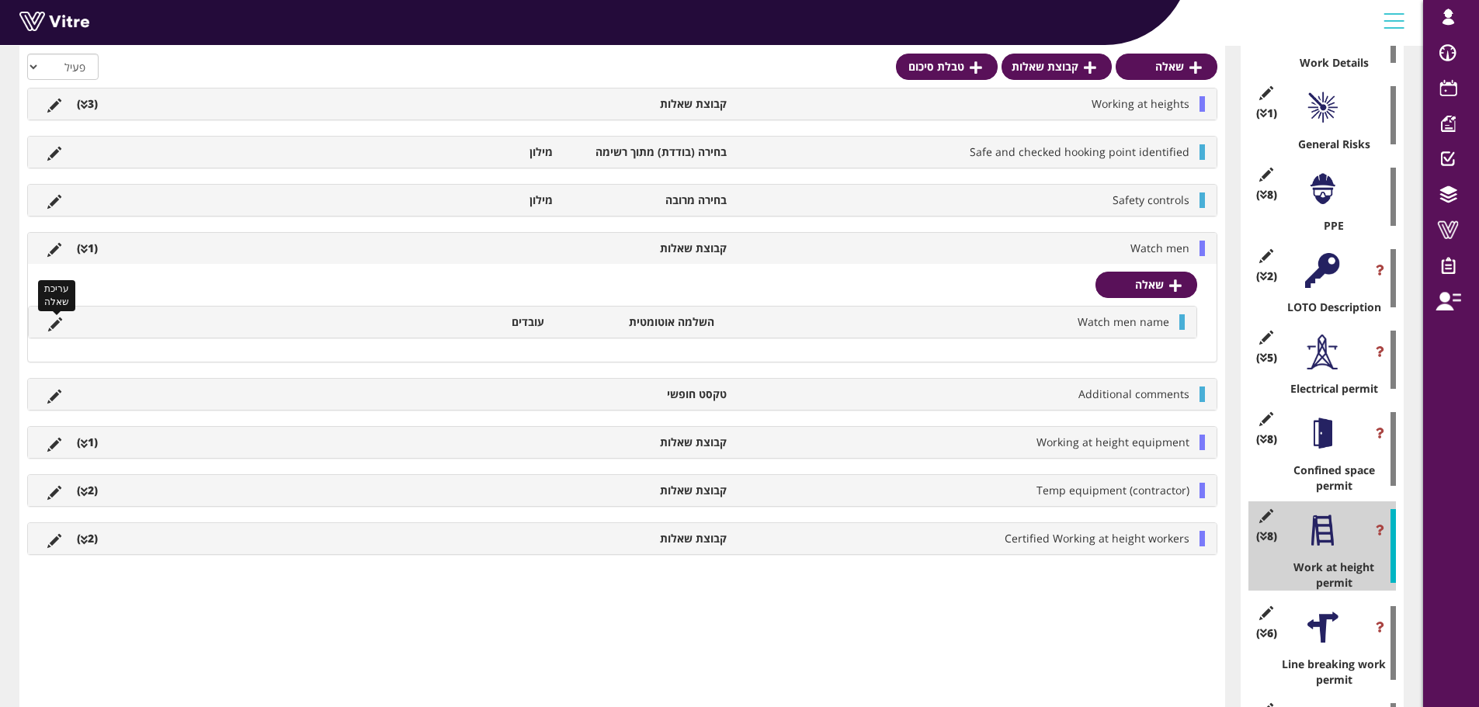
click at [55, 325] on icon at bounding box center [55, 324] width 14 height 14
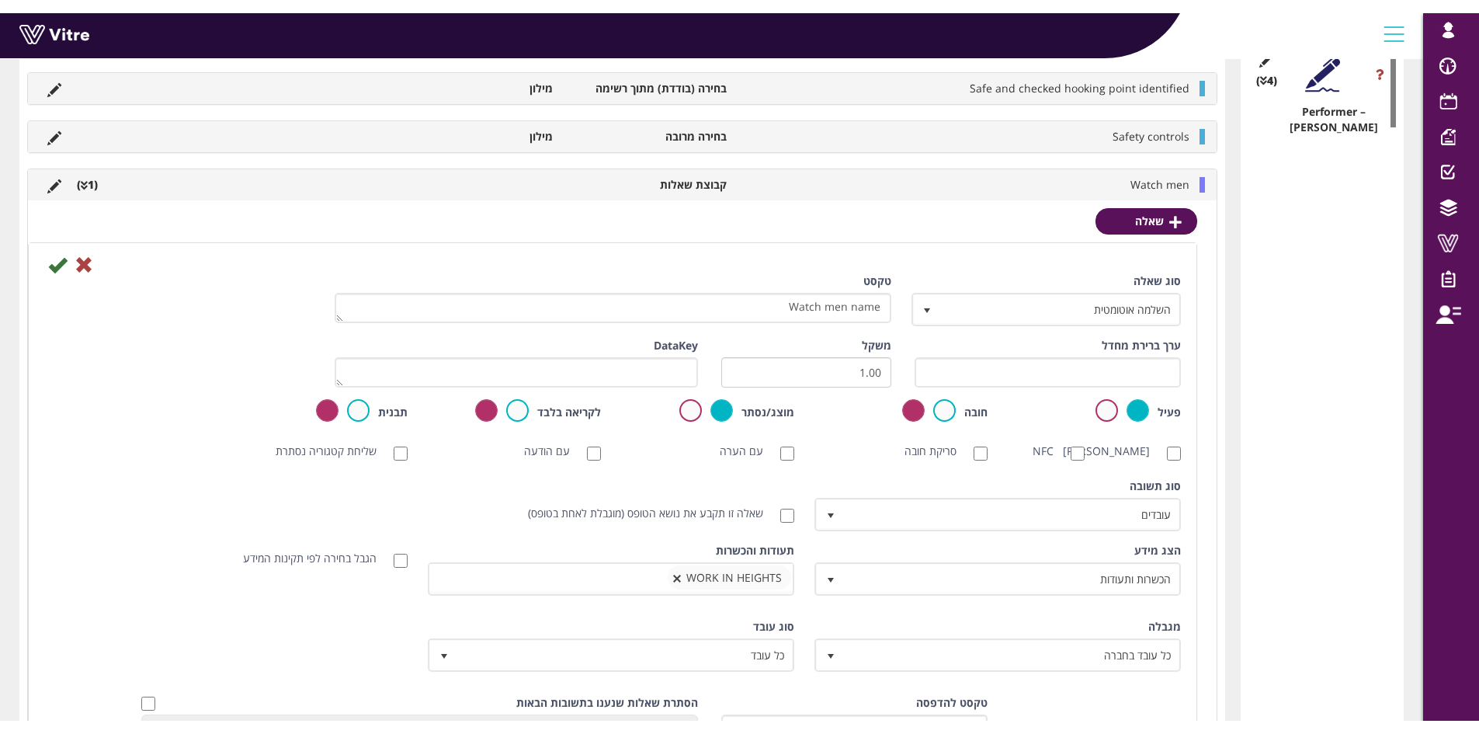
scroll to position [2096, 0]
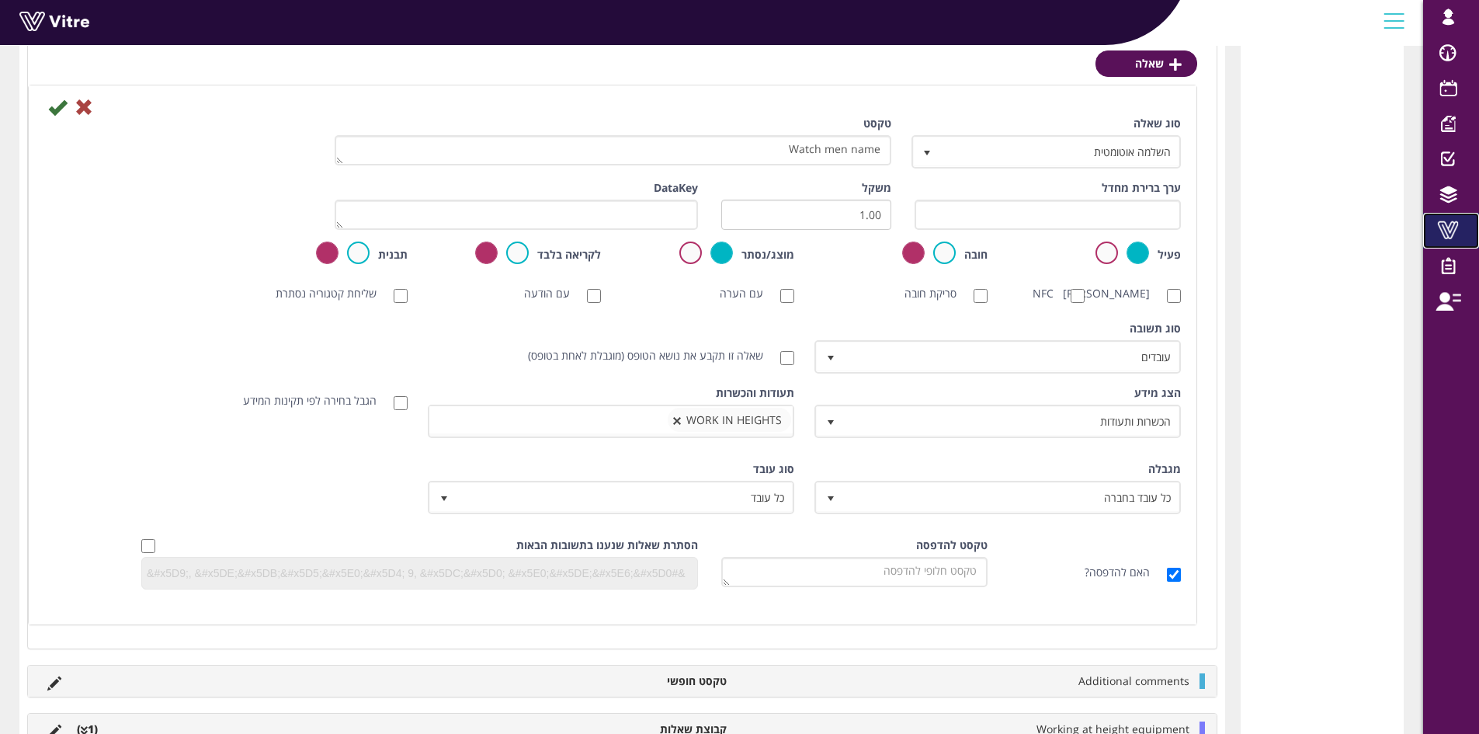
click at [1451, 230] on span at bounding box center [1447, 229] width 39 height 19
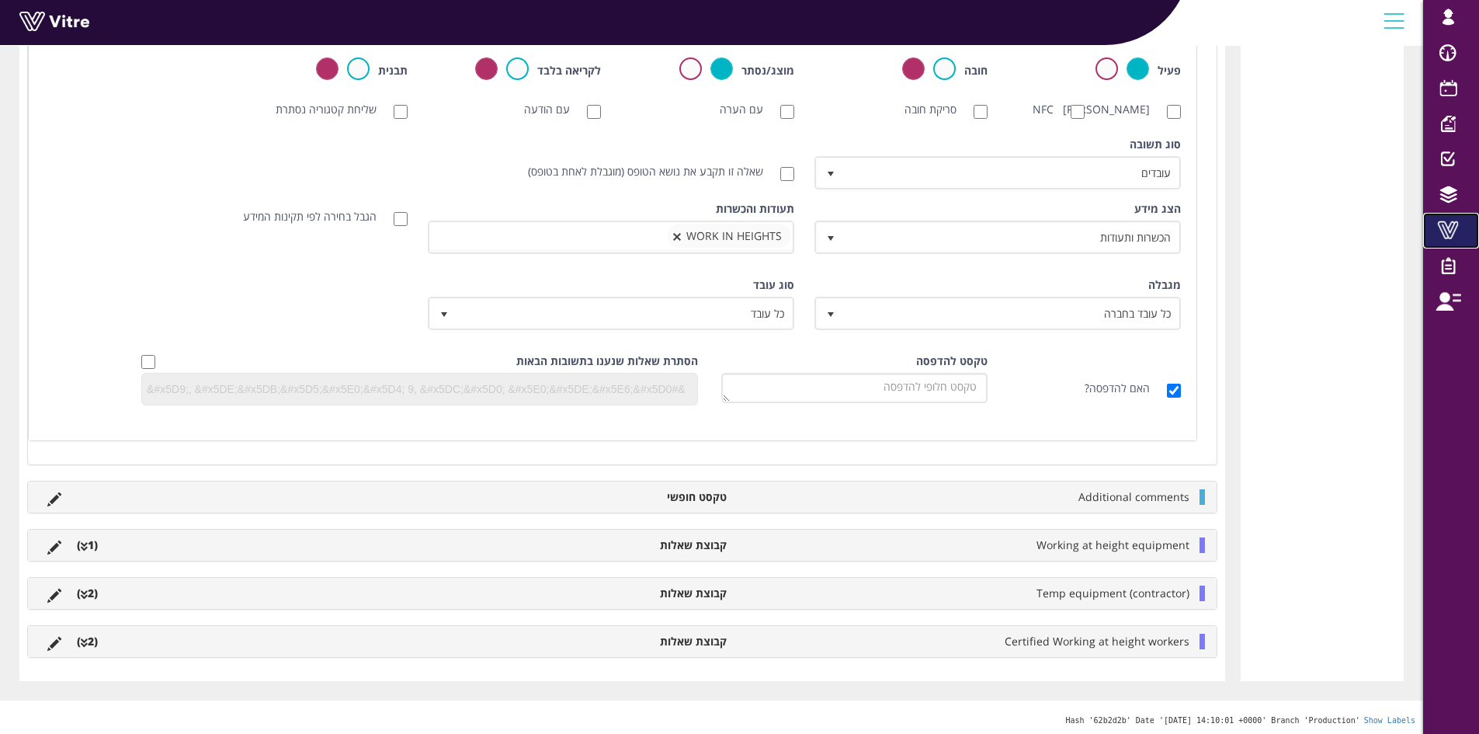
scroll to position [2298, 0]
click at [994, 630] on div "Certified Working at height workers קבוצת שאלות (2 )" at bounding box center [622, 638] width 1188 height 31
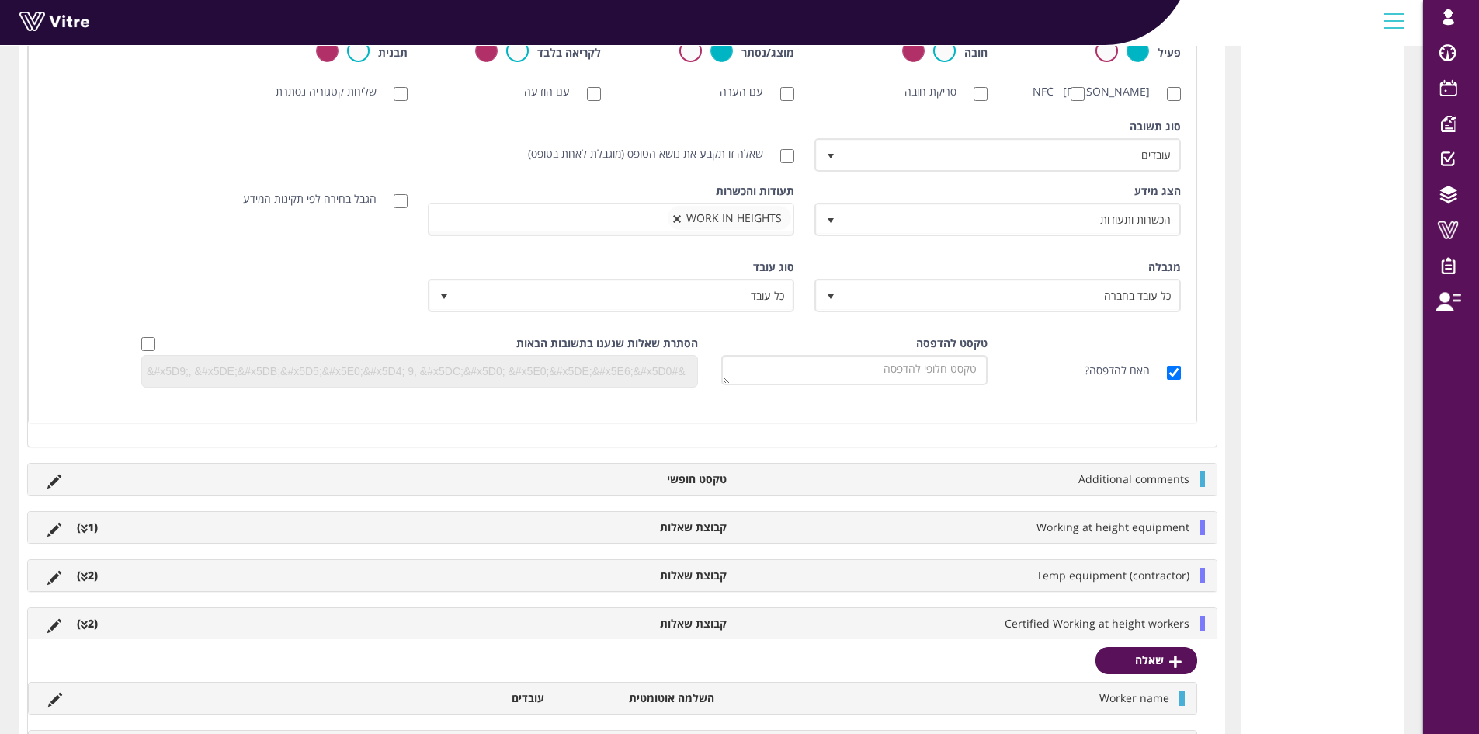
scroll to position [2443, 0]
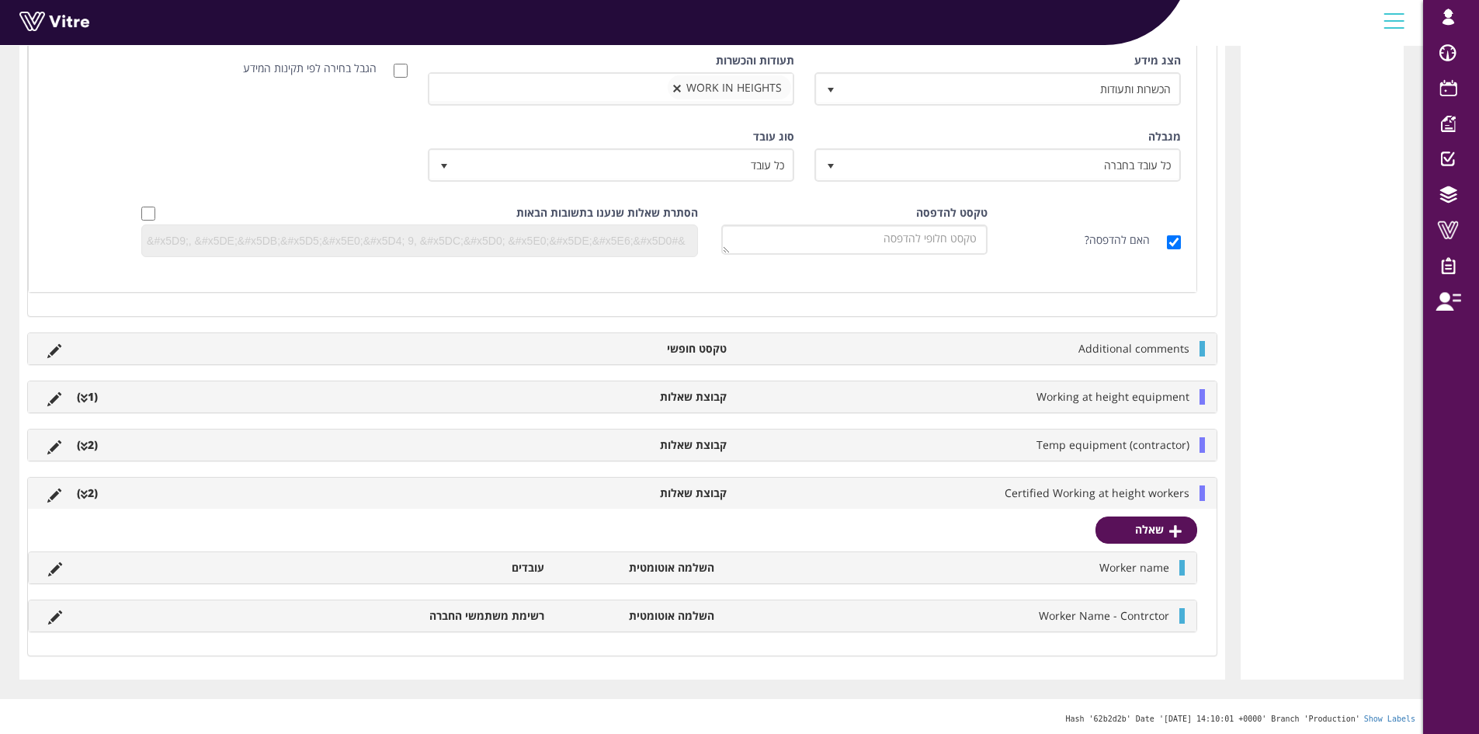
click at [47, 574] on div "Worker name השלמה אוטומטית עובדים עריכת שאלה" at bounding box center [612, 567] width 1167 height 31
click at [54, 564] on icon at bounding box center [55, 569] width 14 height 14
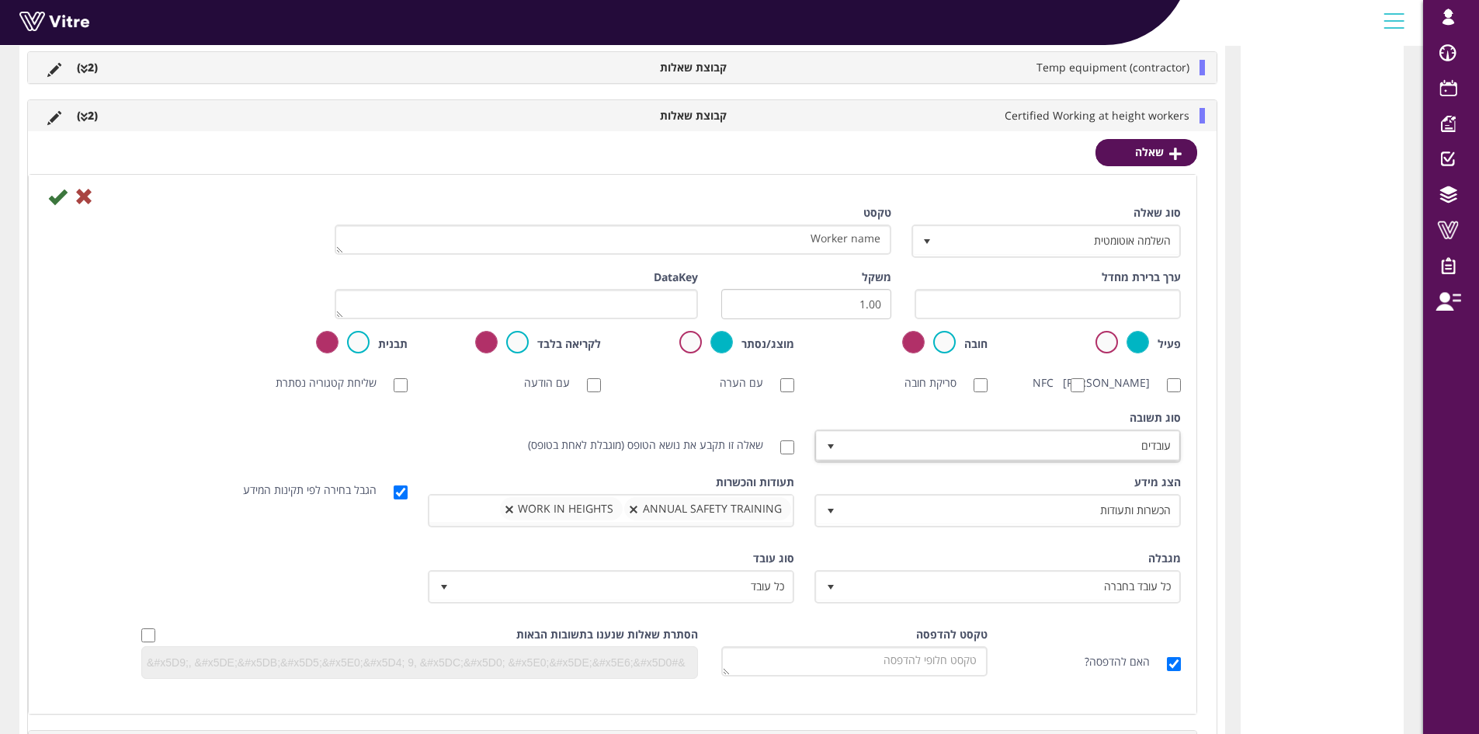
scroll to position [2288, 0]
